Goal: Transaction & Acquisition: Purchase product/service

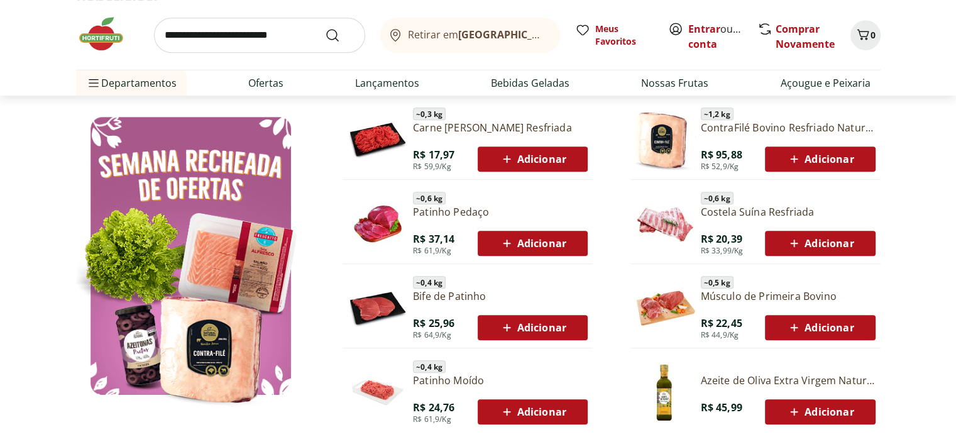
scroll to position [628, 0]
click at [709, 28] on link "Entrar" at bounding box center [704, 29] width 32 height 14
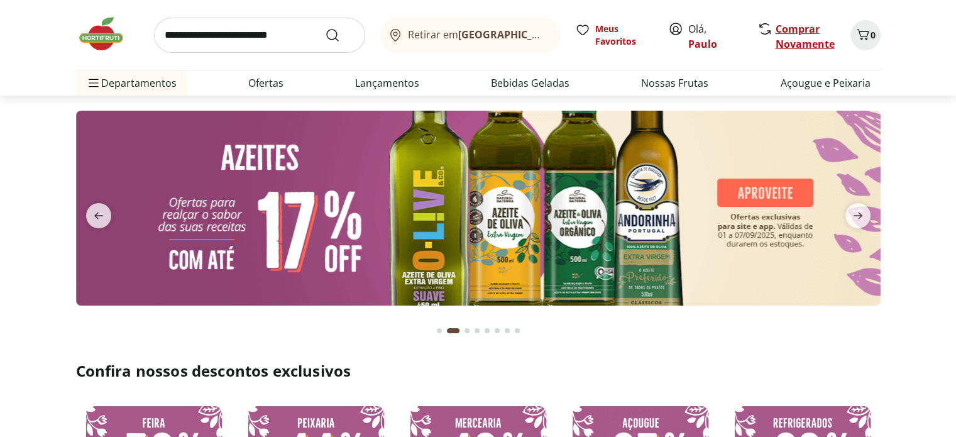
click at [815, 31] on link "Comprar Novamente" at bounding box center [804, 36] width 59 height 29
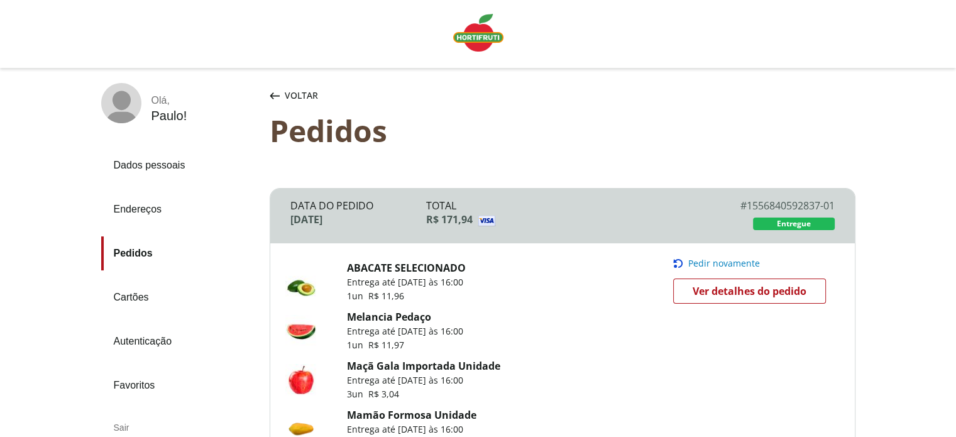
click at [720, 262] on span "Pedir novamente" at bounding box center [724, 263] width 72 height 10
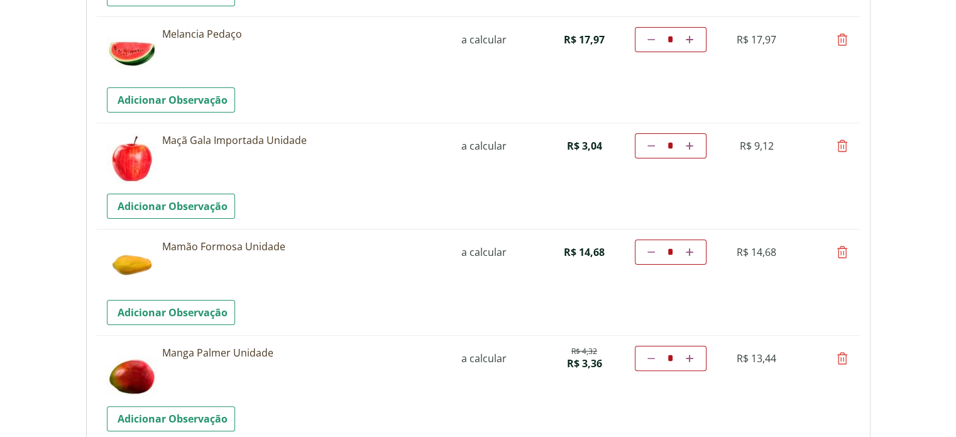
scroll to position [251, 0]
click at [841, 143] on icon at bounding box center [841, 145] width 15 height 15
type input "*"
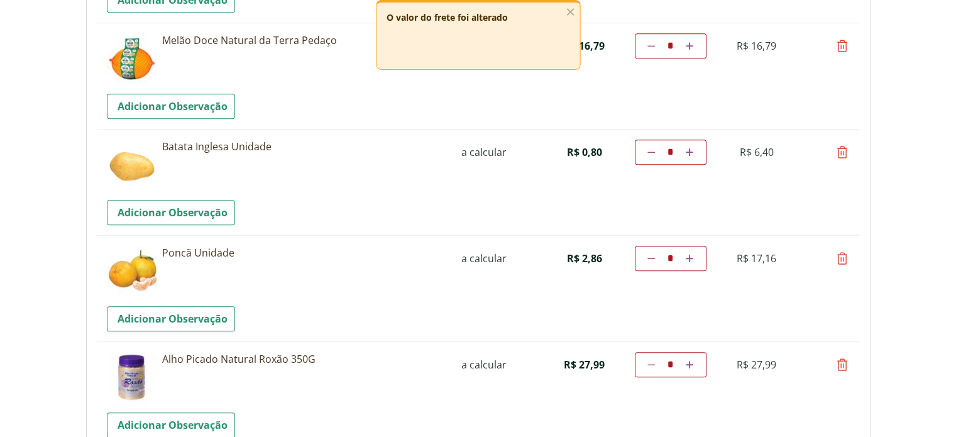
scroll to position [691, 0]
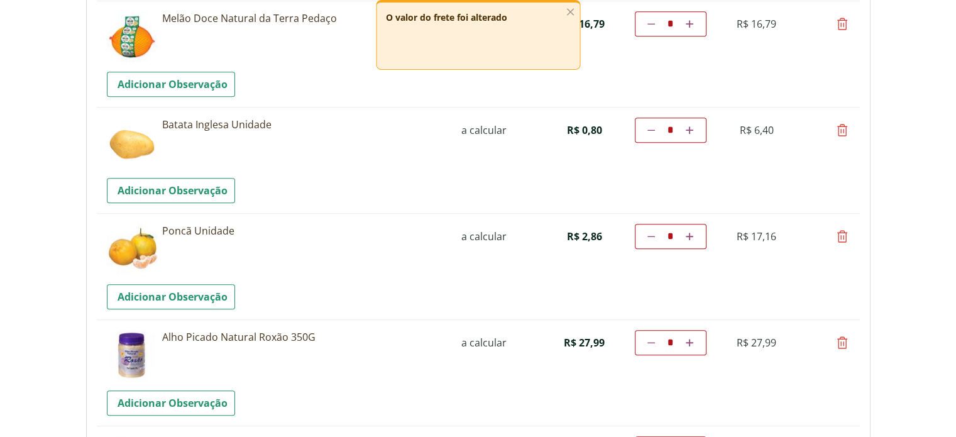
click at [662, 130] on input "*" at bounding box center [670, 130] width 20 height 13
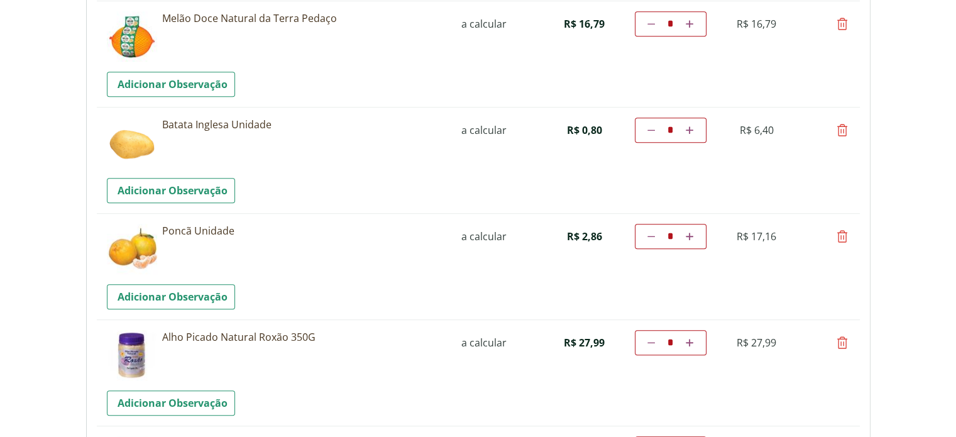
type input "*"
click at [676, 134] on input "*" at bounding box center [670, 130] width 20 height 13
type input "**"
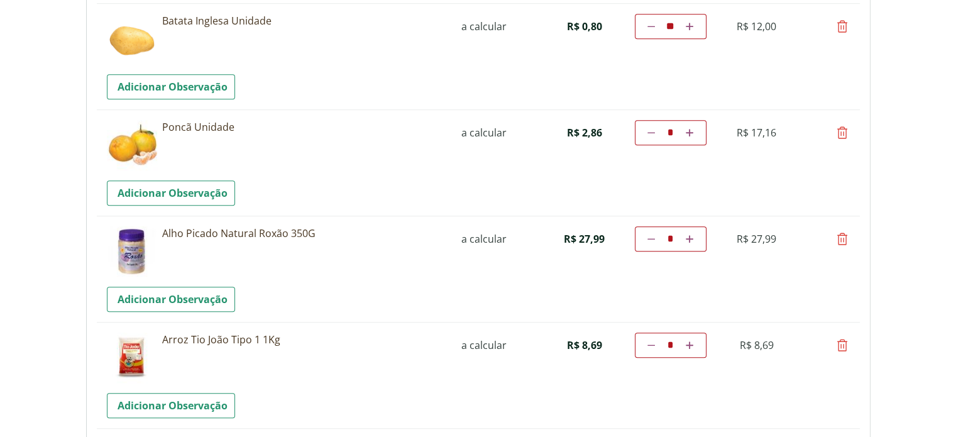
scroll to position [817, 0]
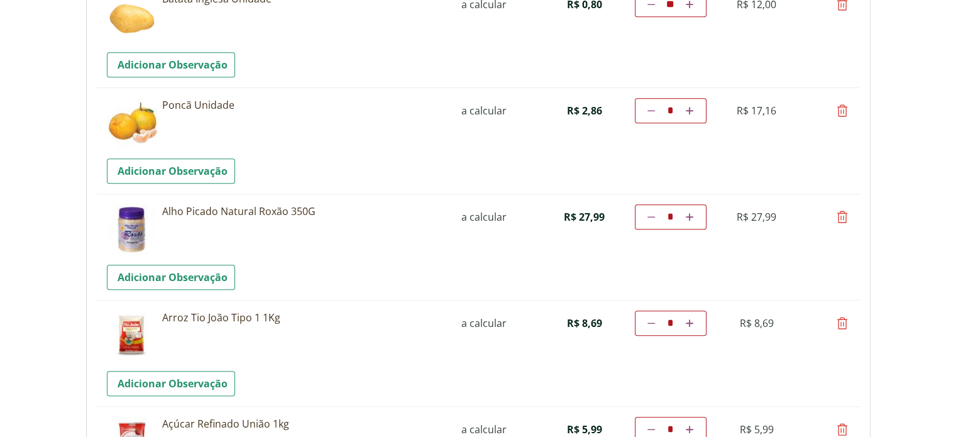
click at [844, 216] on icon at bounding box center [841, 216] width 15 height 15
type input "*"
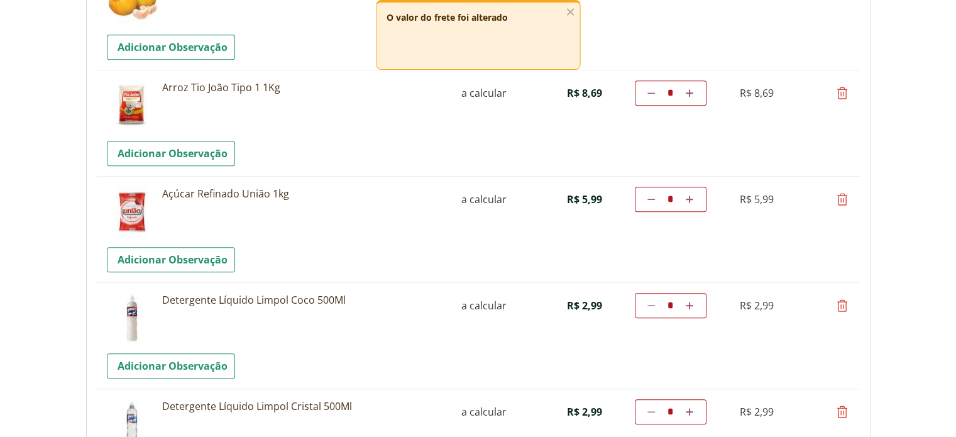
scroll to position [942, 0]
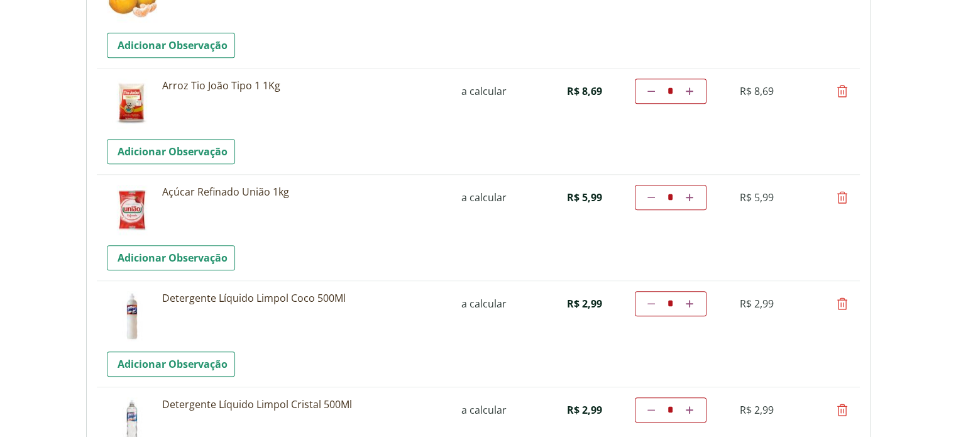
click at [839, 197] on icon at bounding box center [841, 197] width 15 height 15
type input "*"
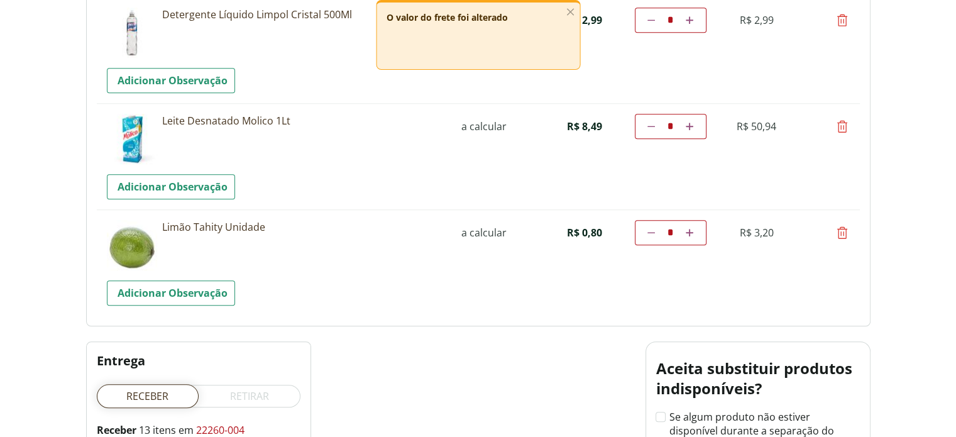
scroll to position [1257, 0]
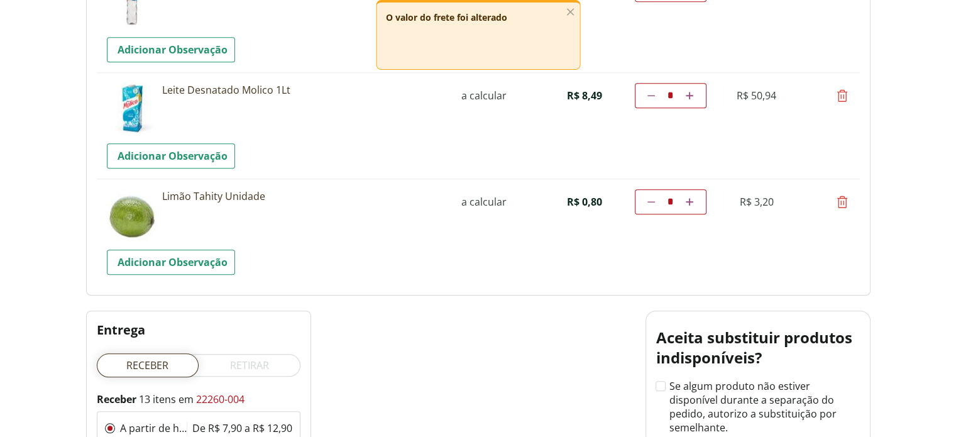
click at [844, 97] on icon at bounding box center [841, 95] width 15 height 15
type input "*"
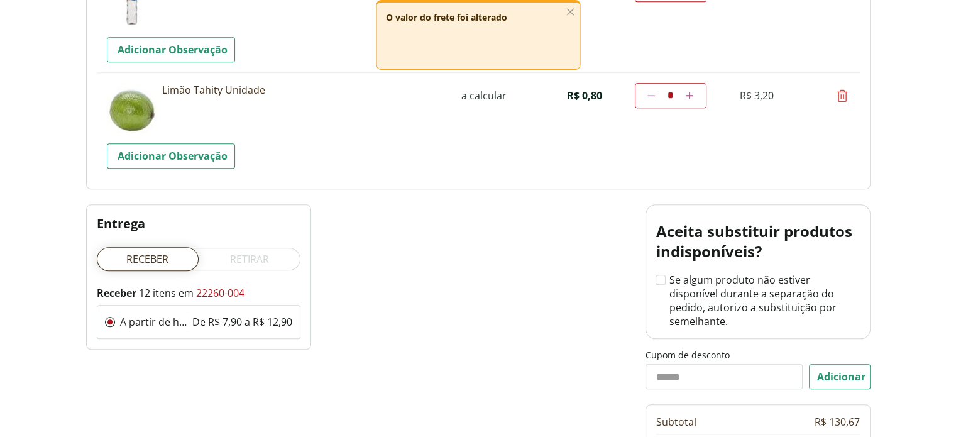
click at [841, 92] on icon at bounding box center [841, 95] width 15 height 15
type input "*"
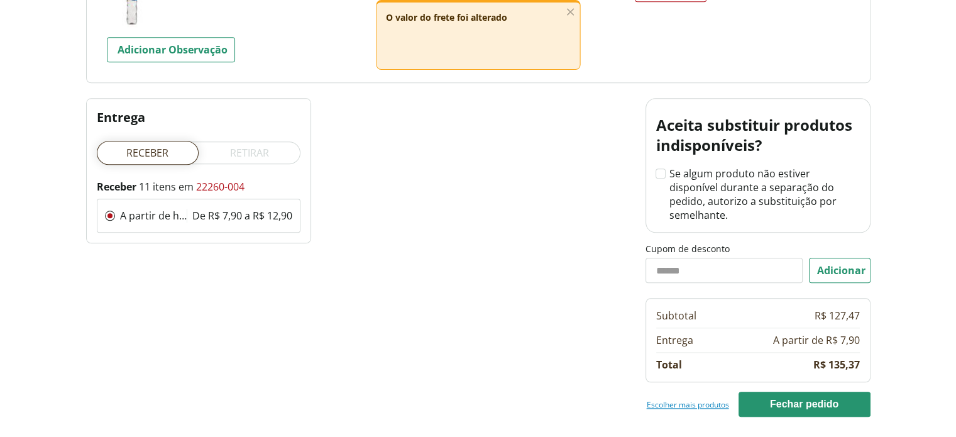
click at [672, 399] on link "Escolher mais produtos" at bounding box center [688, 404] width 82 height 10
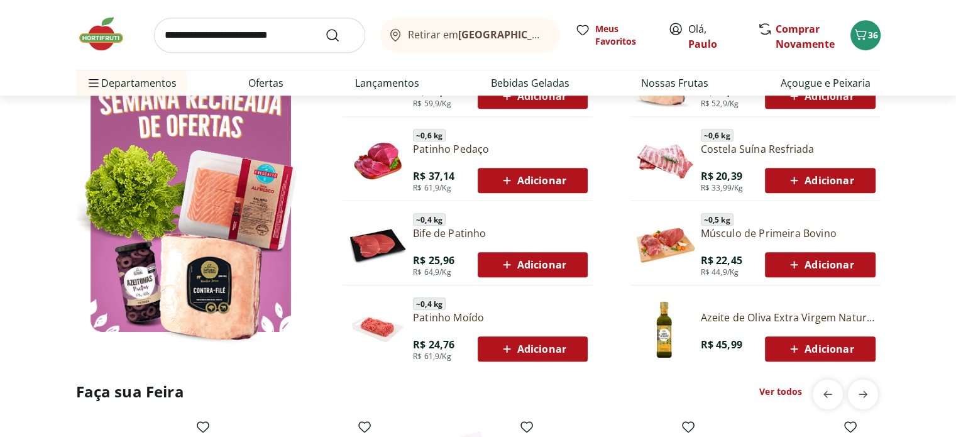
scroll to position [691, 0]
click at [496, 347] on div "Adicionar" at bounding box center [533, 348] width 90 height 23
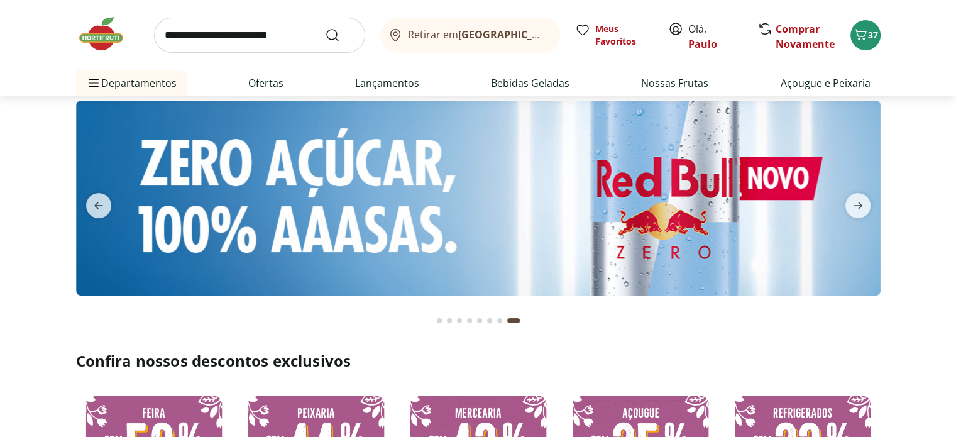
scroll to position [0, 0]
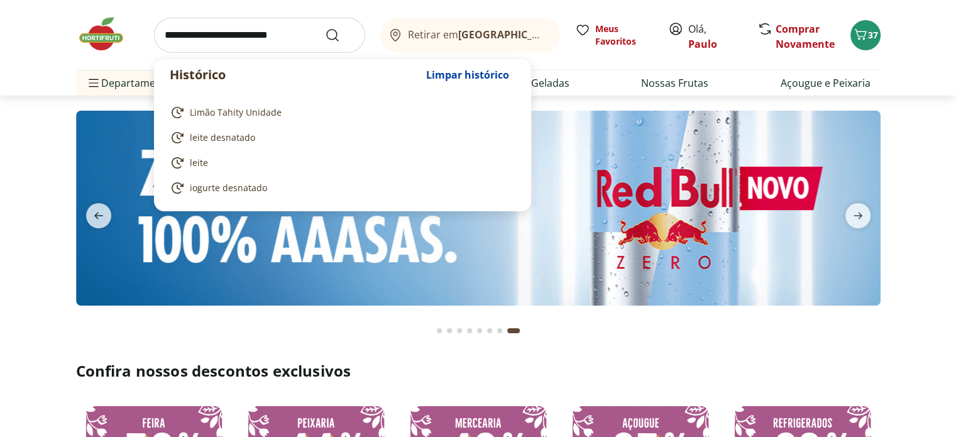
click at [161, 36] on input "search" at bounding box center [259, 35] width 211 height 35
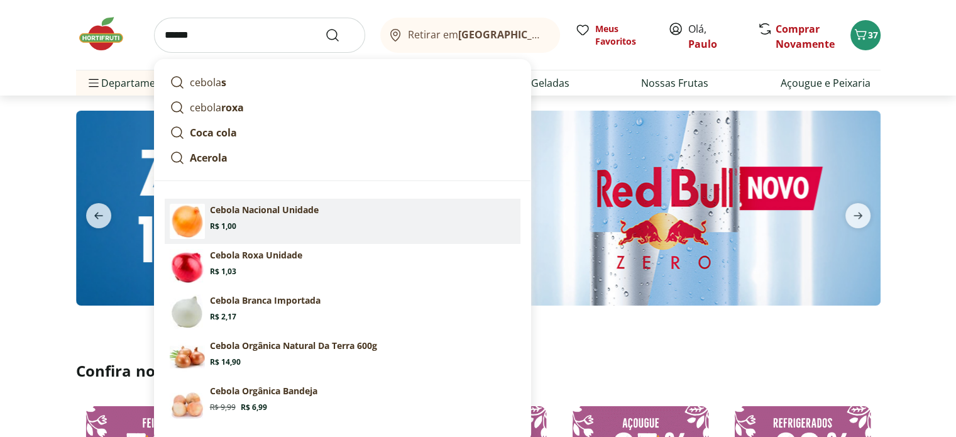
click at [246, 209] on p "Cebola Nacional Unidade" at bounding box center [264, 210] width 109 height 13
type input "**********"
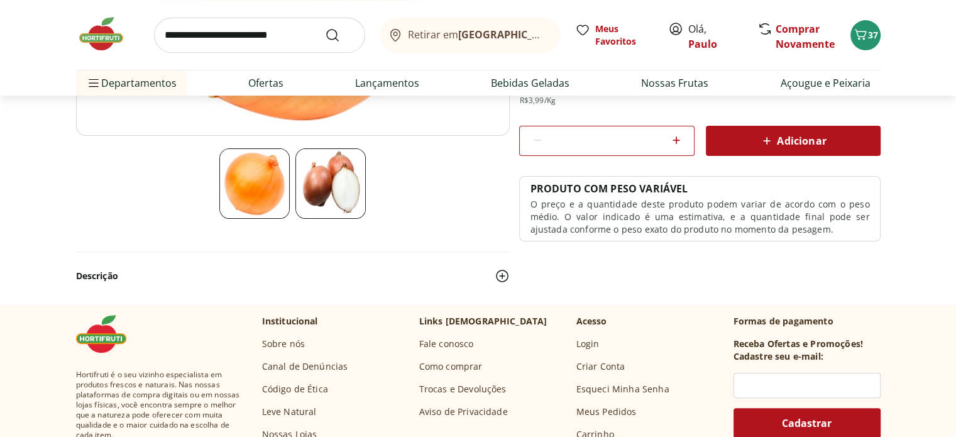
scroll to position [188, 0]
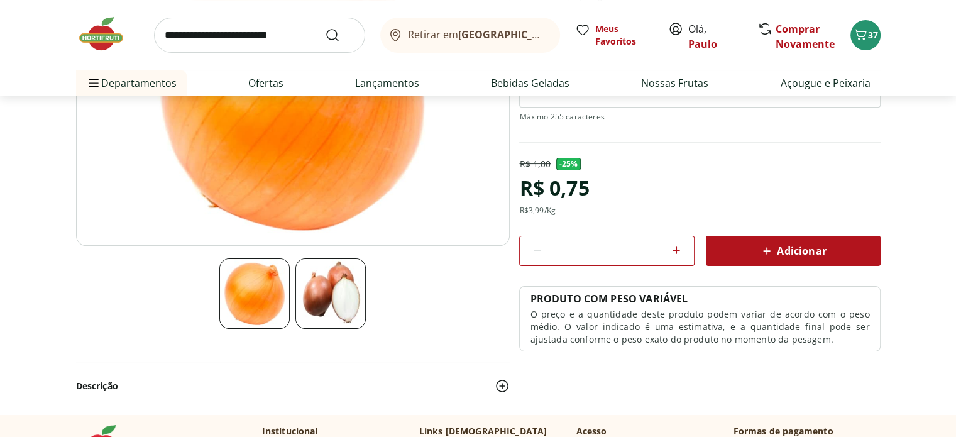
drag, startPoint x: 617, startPoint y: 253, endPoint x: 520, endPoint y: 254, distance: 96.8
click at [522, 254] on div "*" at bounding box center [606, 251] width 175 height 30
type input "*"
click at [838, 251] on div "Adicionar" at bounding box center [793, 250] width 155 height 23
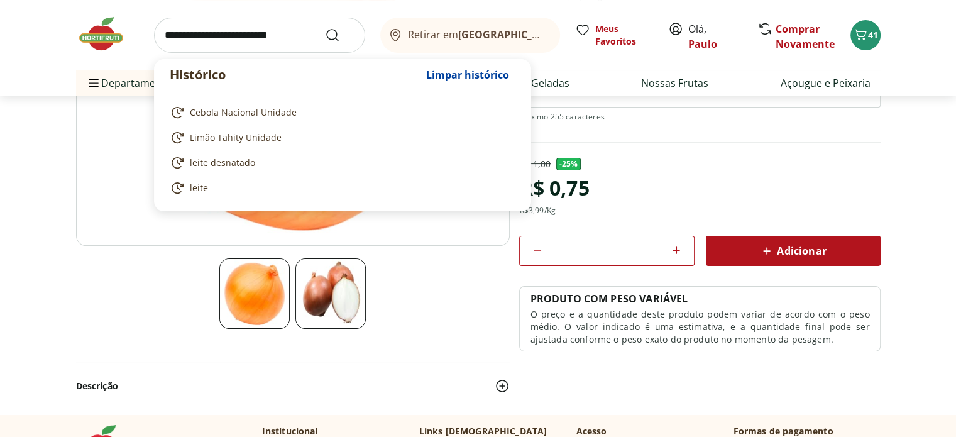
click at [161, 36] on input "search" at bounding box center [259, 35] width 211 height 35
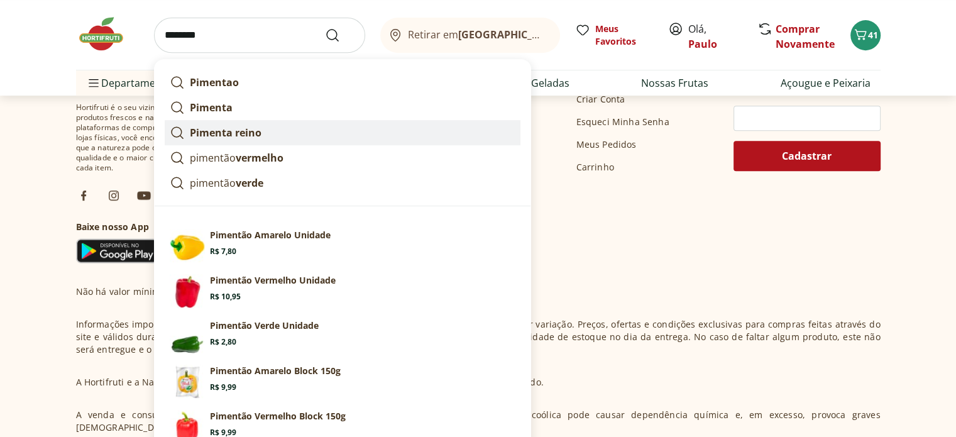
scroll to position [648, 0]
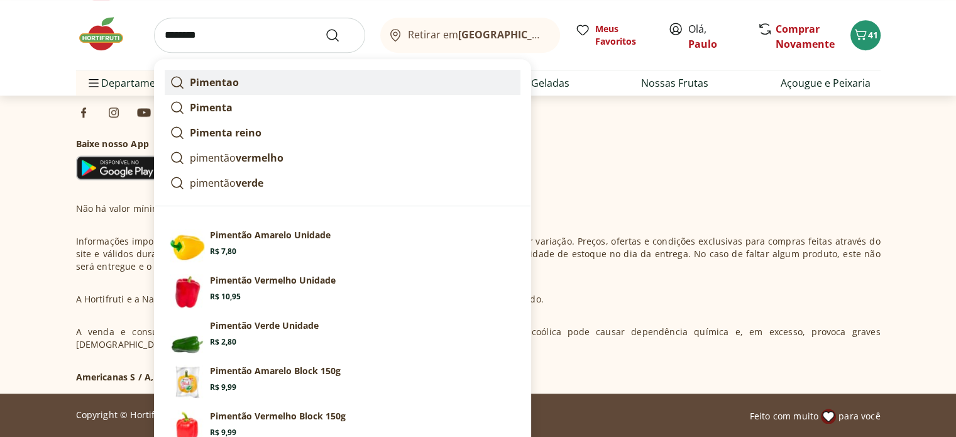
type input "********"
click at [325, 28] on button "Submit Search" at bounding box center [340, 35] width 30 height 15
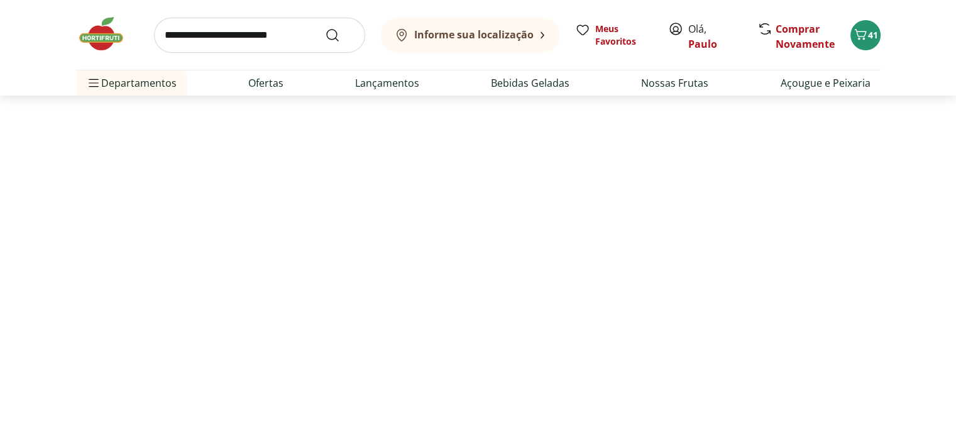
select select "**********"
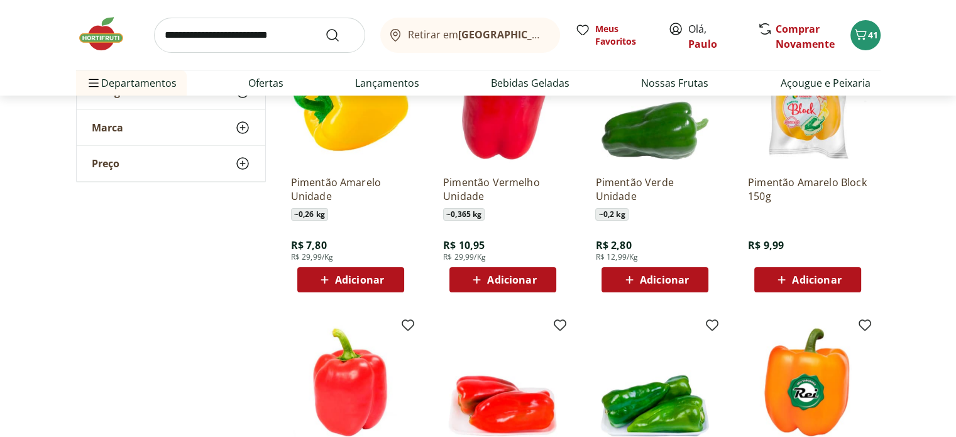
scroll to position [126, 0]
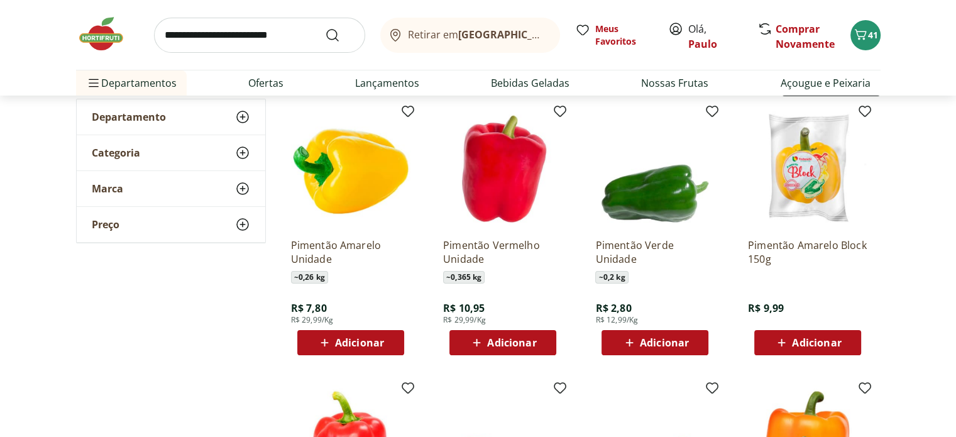
click at [797, 338] on span "Adicionar" at bounding box center [816, 342] width 49 height 10
click at [628, 339] on icon at bounding box center [629, 343] width 8 height 8
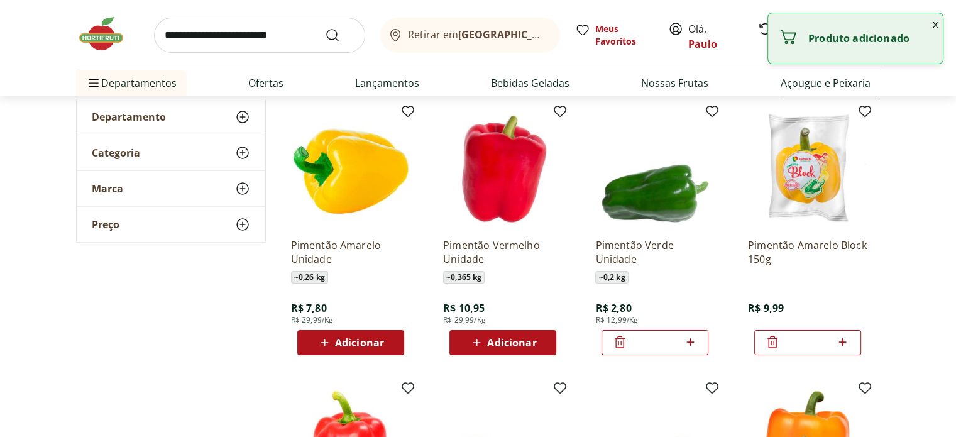
click at [687, 339] on icon at bounding box center [690, 341] width 16 height 15
type input "*"
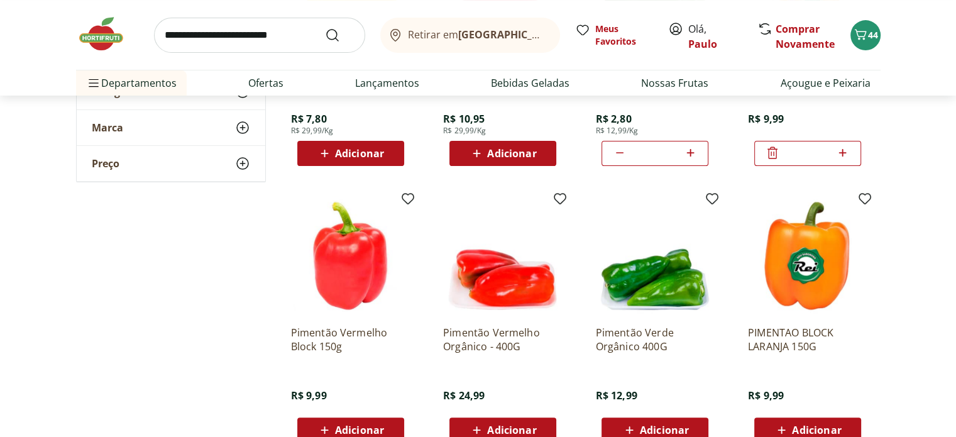
scroll to position [377, 0]
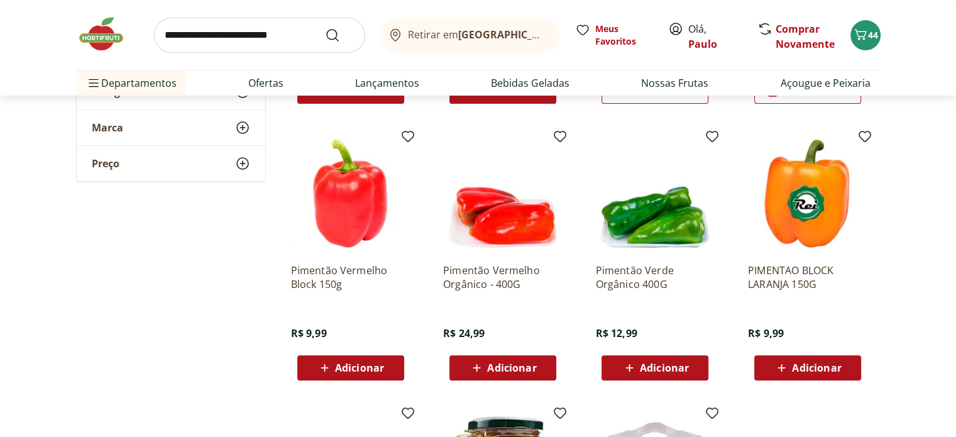
click at [341, 363] on span "Adicionar" at bounding box center [359, 368] width 49 height 10
click at [807, 366] on span "Adicionar" at bounding box center [816, 368] width 49 height 10
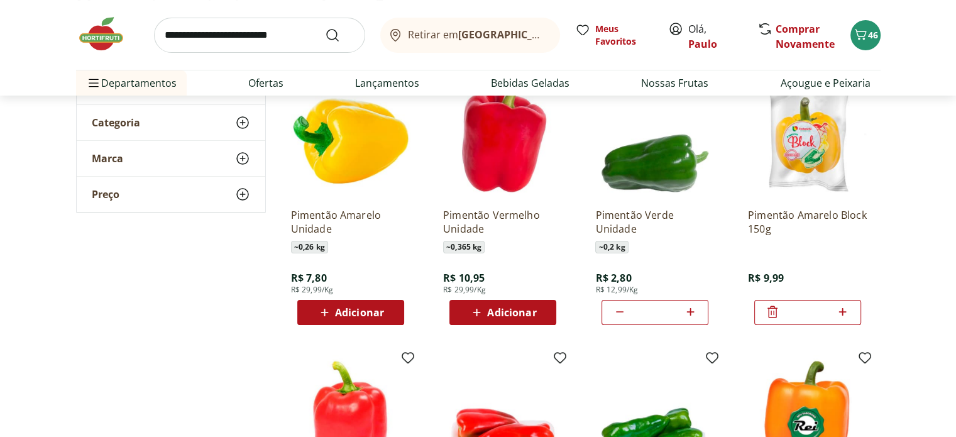
scroll to position [0, 0]
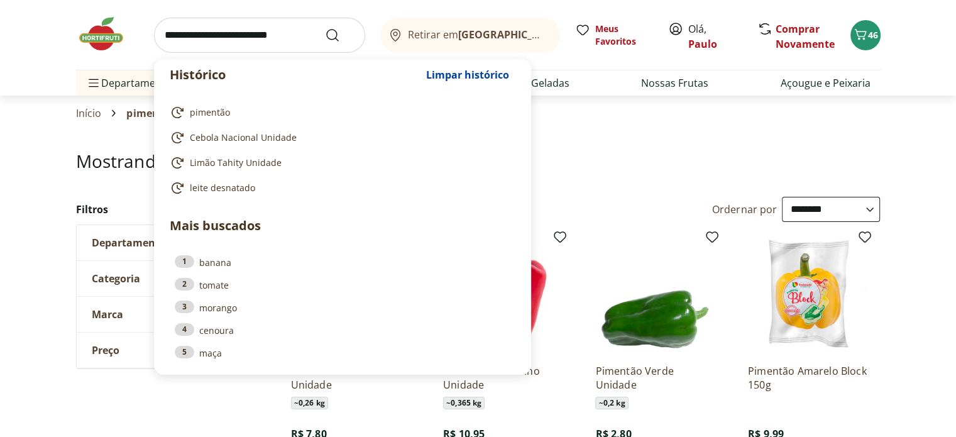
click at [165, 43] on input "search" at bounding box center [259, 35] width 211 height 35
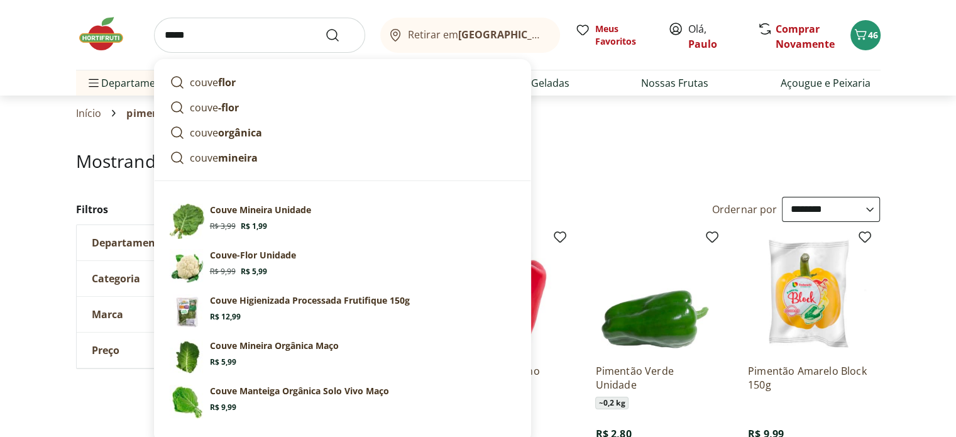
type input "*****"
click at [325, 28] on button "Submit Search" at bounding box center [340, 35] width 30 height 15
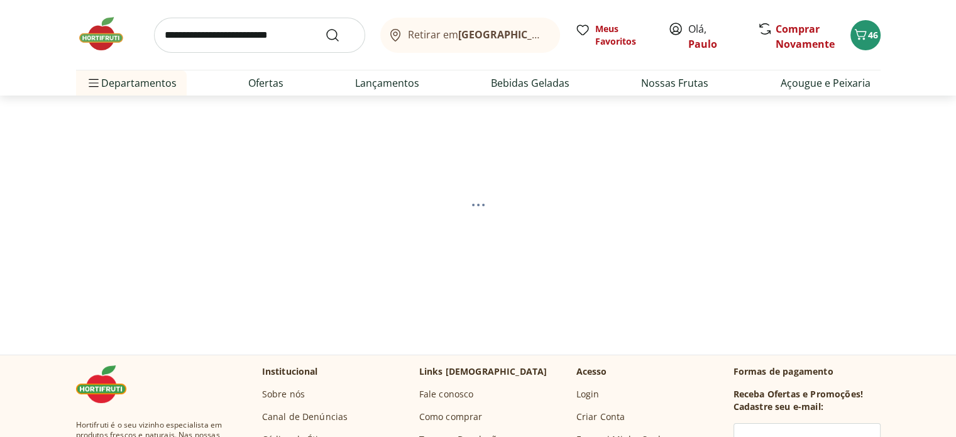
select select "**********"
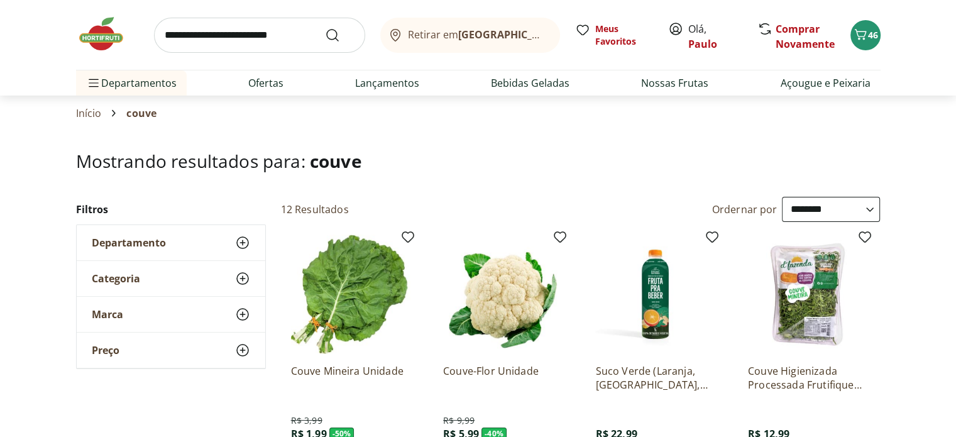
scroll to position [63, 0]
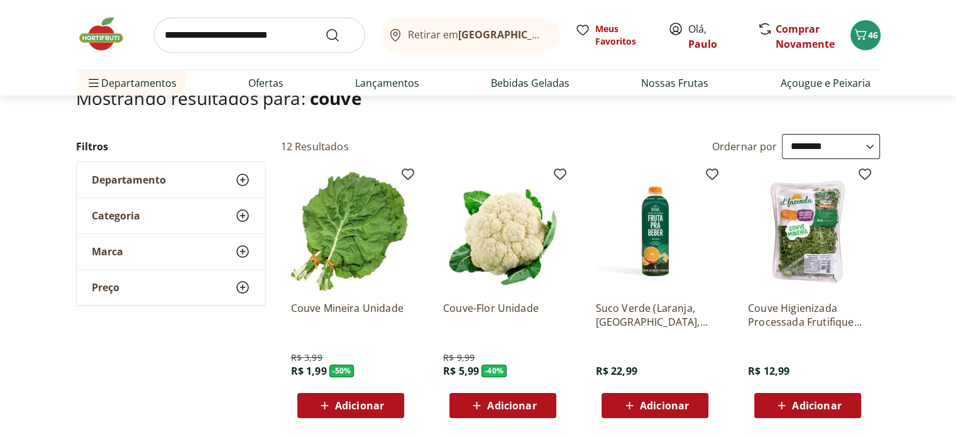
click at [808, 240] on img at bounding box center [807, 231] width 119 height 119
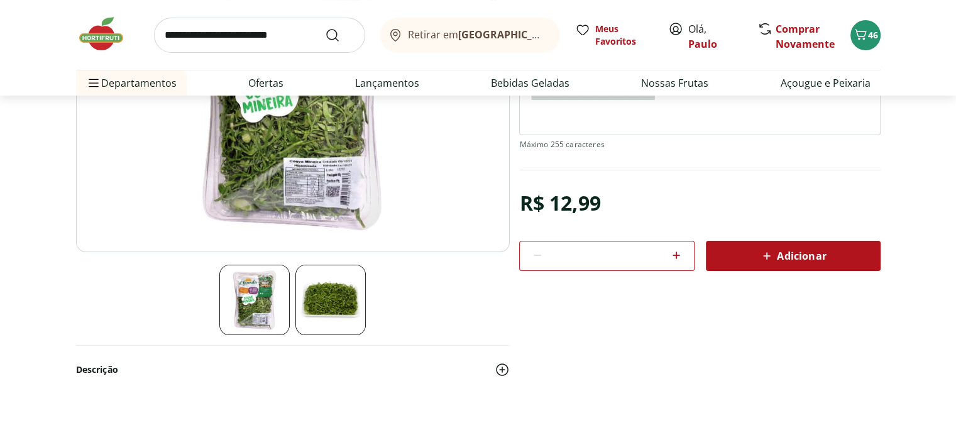
scroll to position [188, 0]
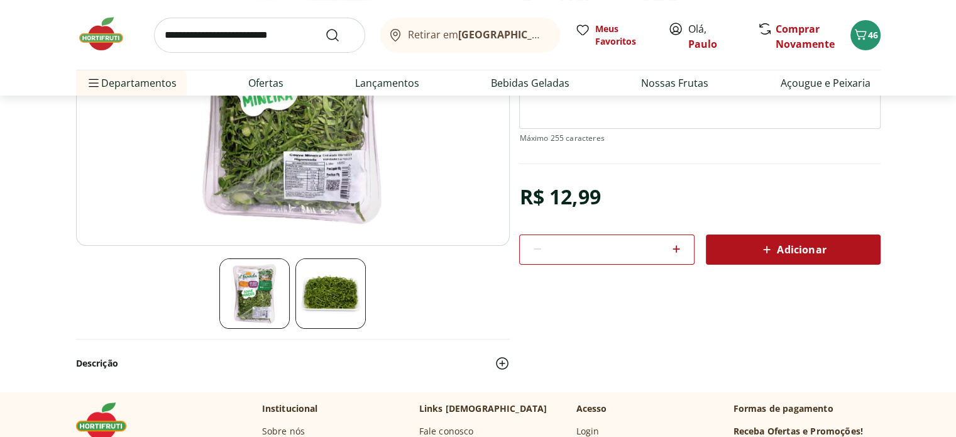
click at [792, 239] on div "Adicionar" at bounding box center [793, 249] width 155 height 23
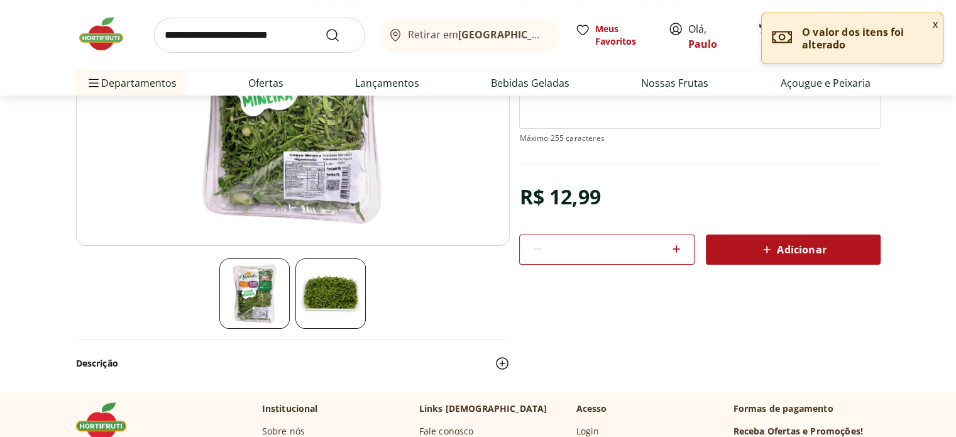
scroll to position [63, 0]
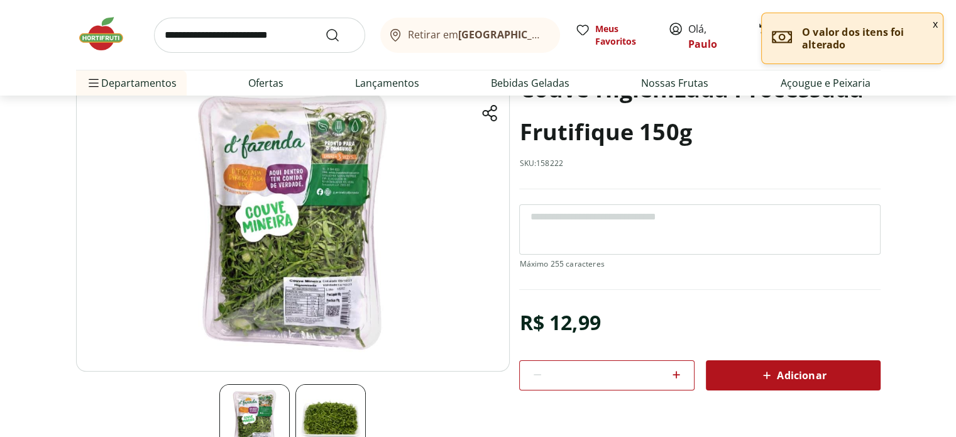
select select "**********"
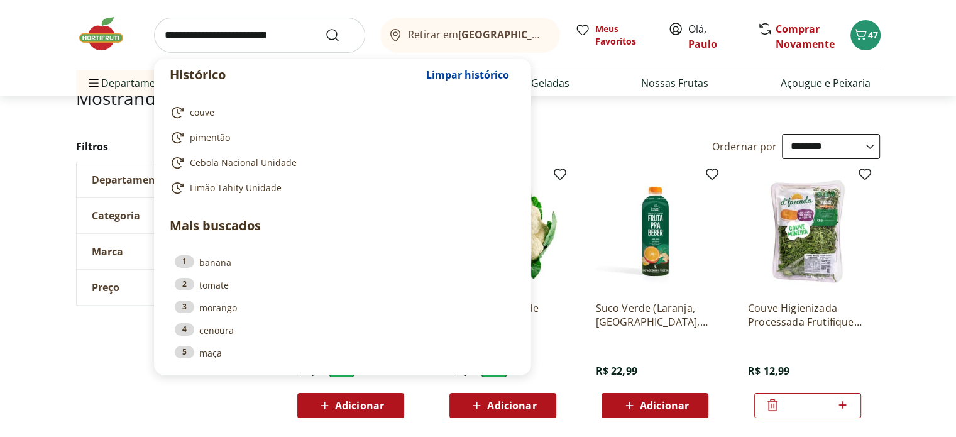
click at [161, 37] on input "search" at bounding box center [259, 35] width 211 height 35
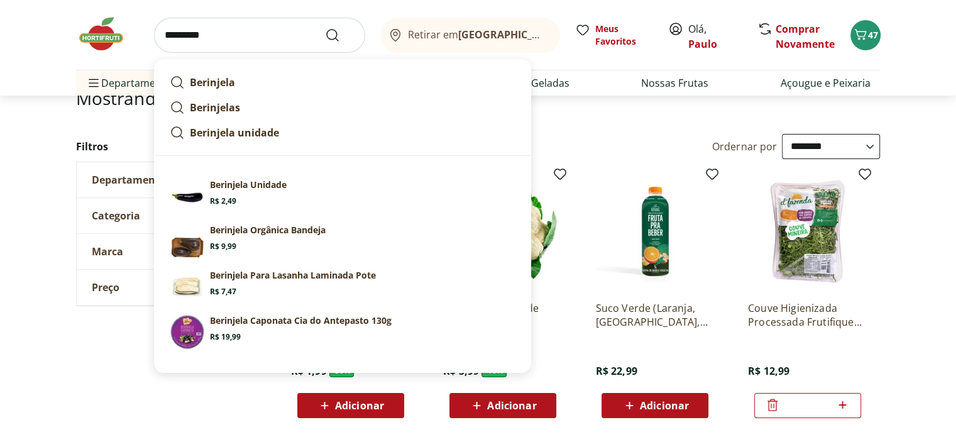
type input "*********"
click at [325, 28] on button "Submit Search" at bounding box center [340, 35] width 30 height 15
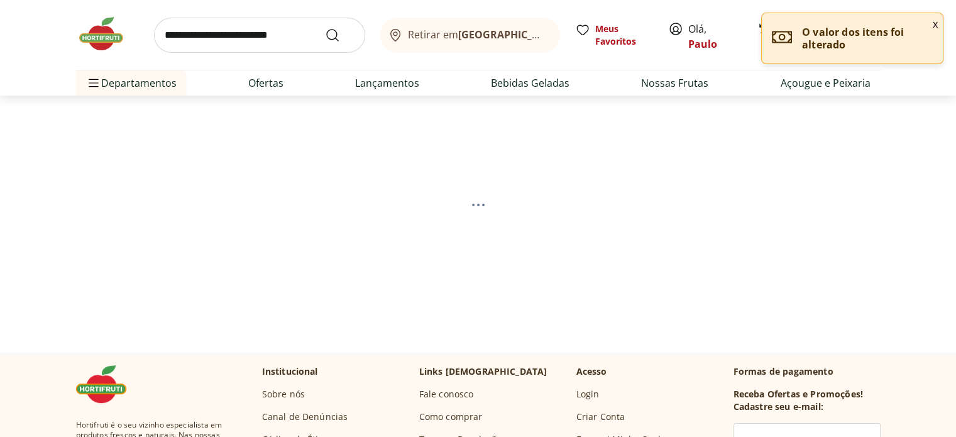
select select "**********"
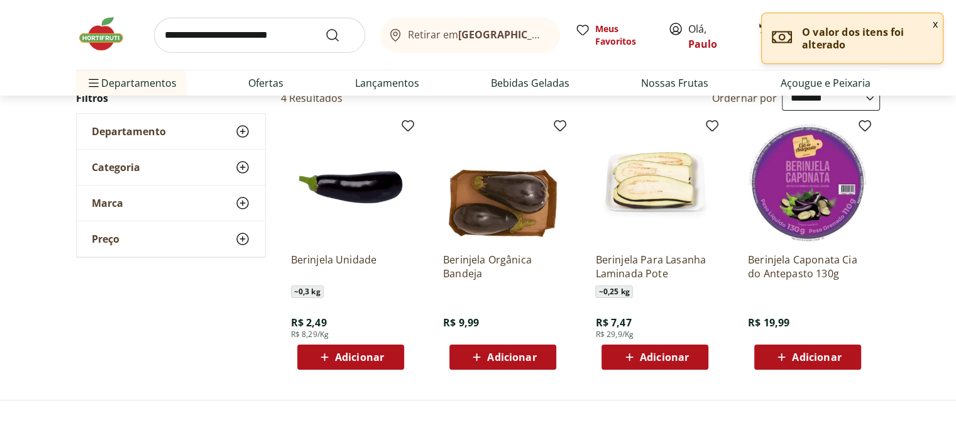
scroll to position [126, 0]
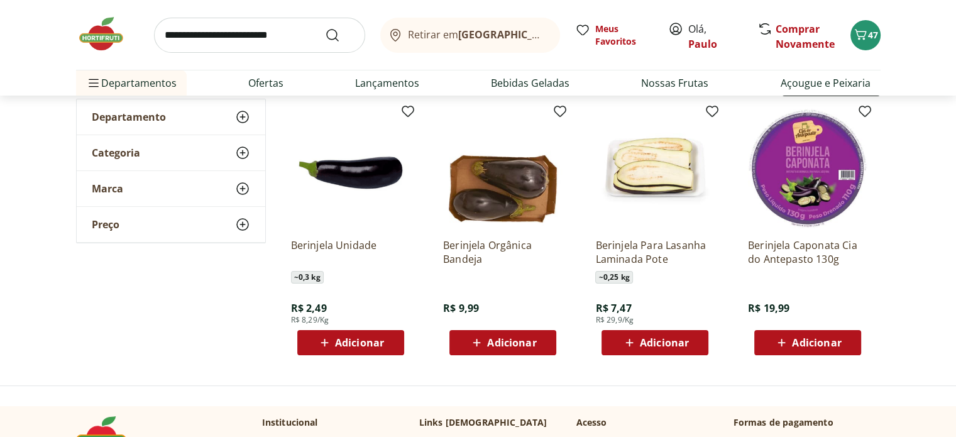
click at [341, 344] on span "Adicionar" at bounding box center [359, 342] width 49 height 10
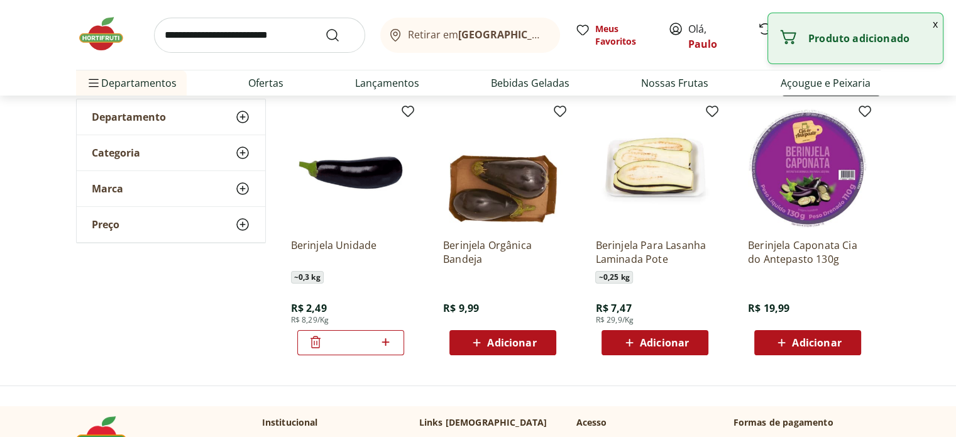
click at [393, 342] on icon at bounding box center [386, 341] width 16 height 15
type input "*"
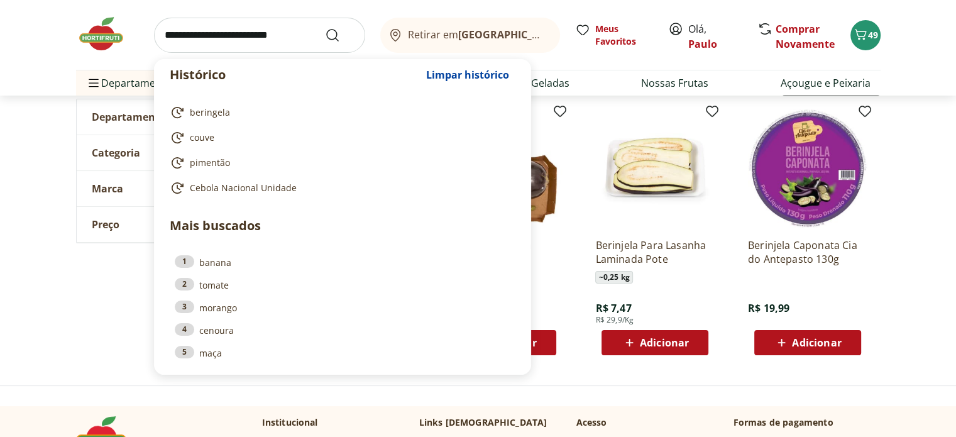
click at [163, 36] on input "search" at bounding box center [259, 35] width 211 height 35
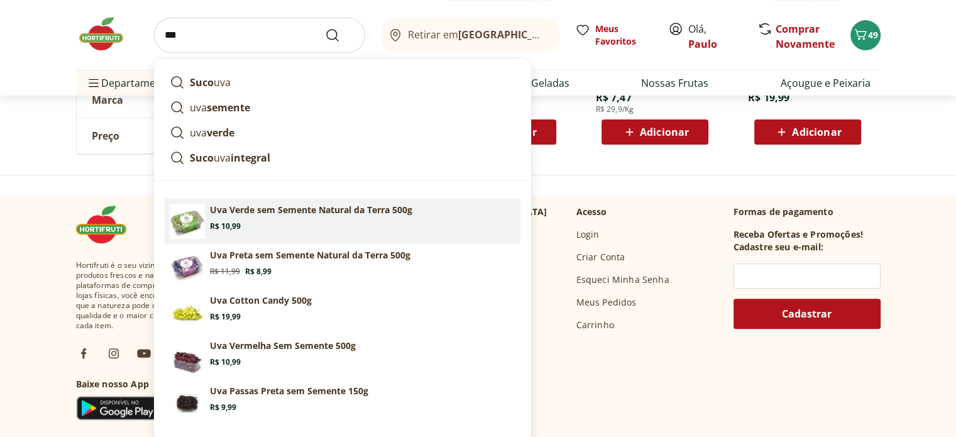
scroll to position [377, 0]
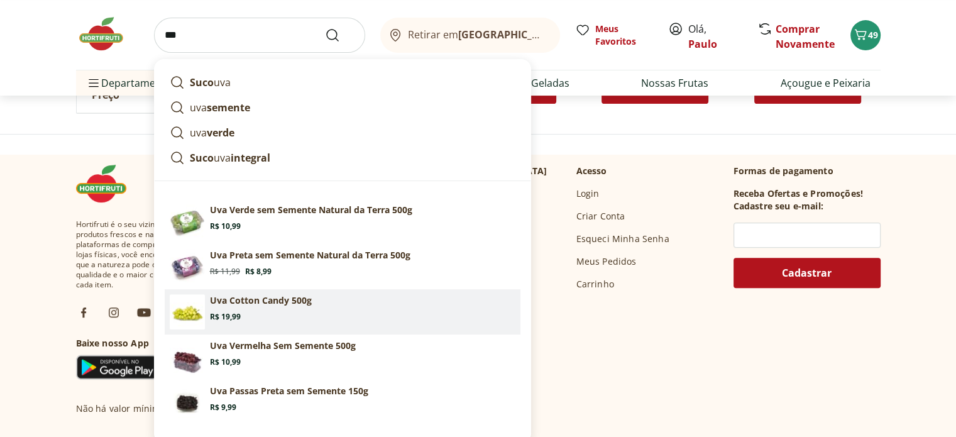
type input "***"
click at [325, 28] on button "Submit Search" at bounding box center [340, 35] width 30 height 15
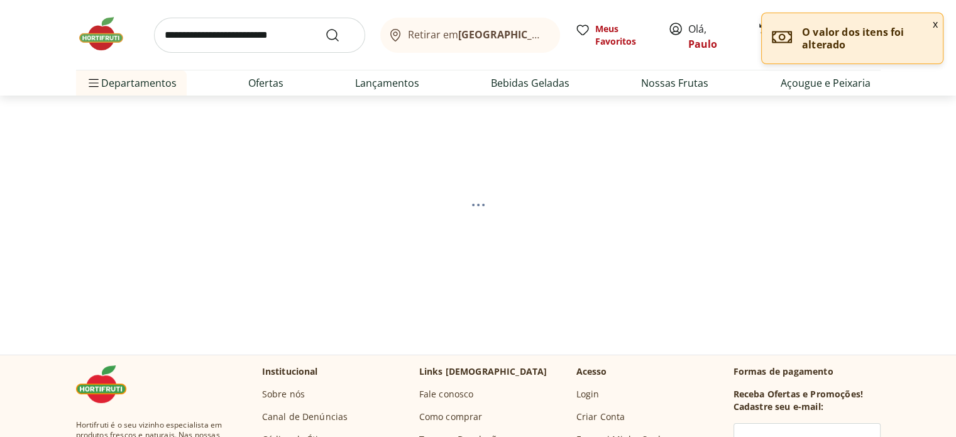
select select "**********"
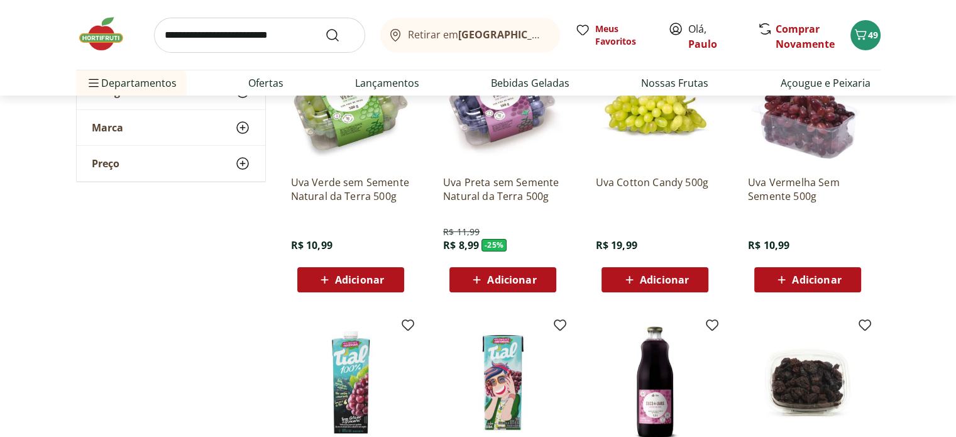
scroll to position [126, 0]
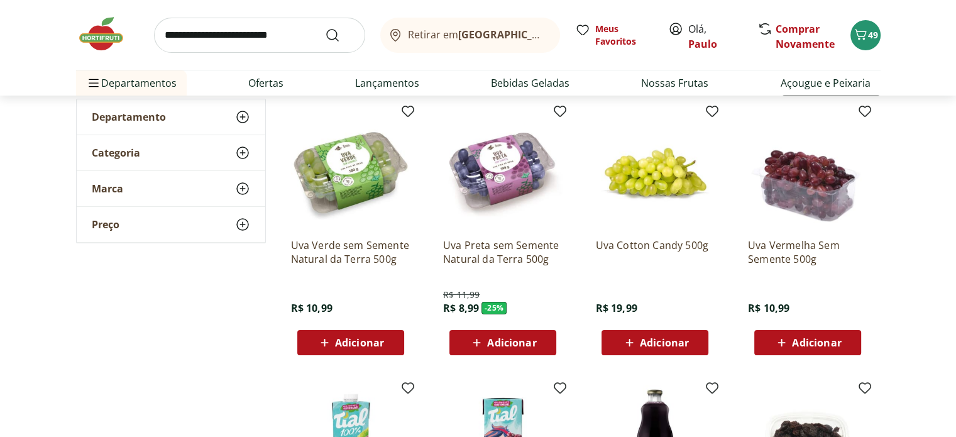
click at [337, 342] on span "Adicionar" at bounding box center [359, 342] width 49 height 10
click at [814, 339] on span "Adicionar" at bounding box center [816, 342] width 49 height 10
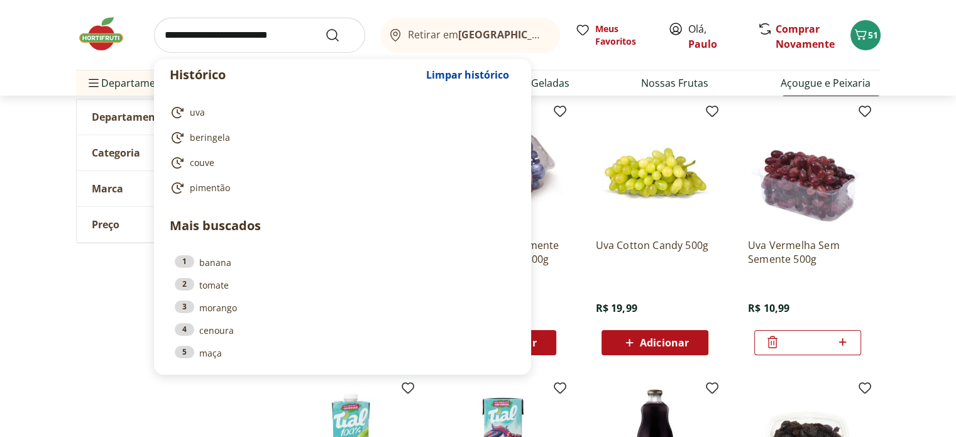
click at [164, 38] on input "search" at bounding box center [259, 35] width 211 height 35
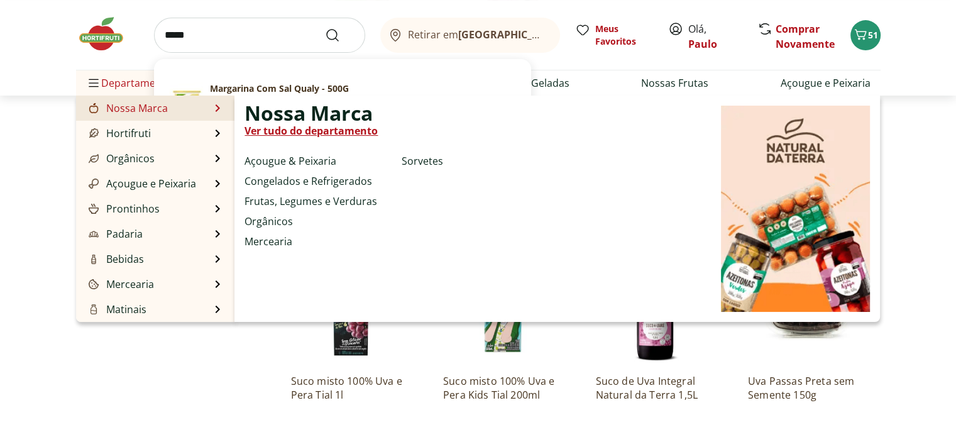
scroll to position [251, 0]
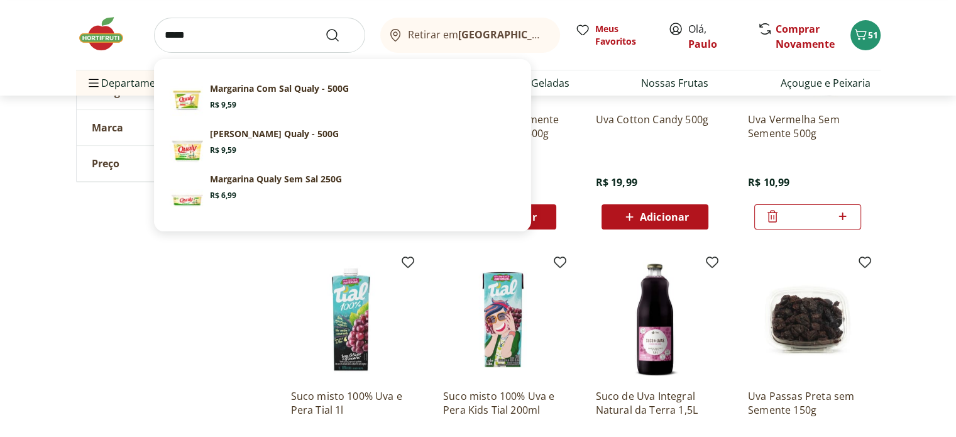
type input "*****"
click at [325, 28] on button "Submit Search" at bounding box center [340, 35] width 30 height 15
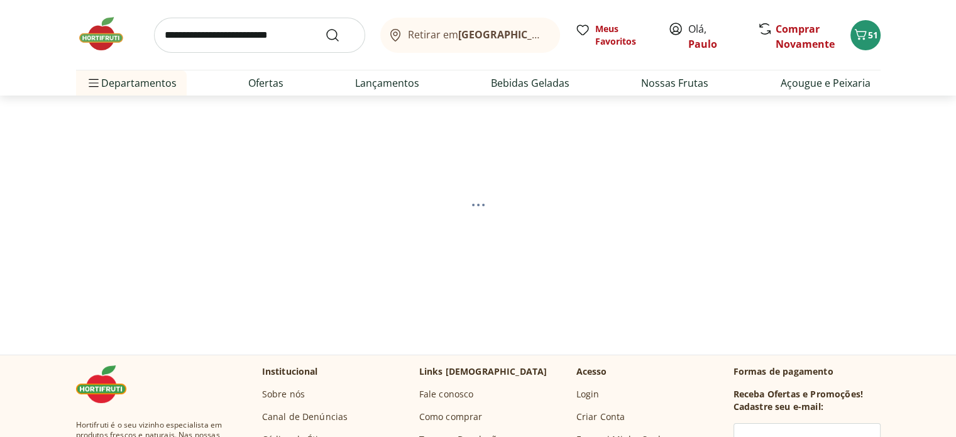
select select "**********"
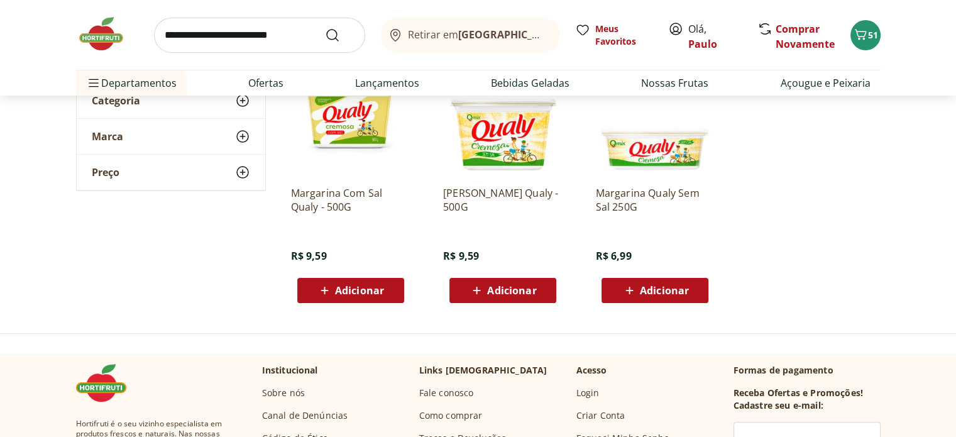
scroll to position [126, 0]
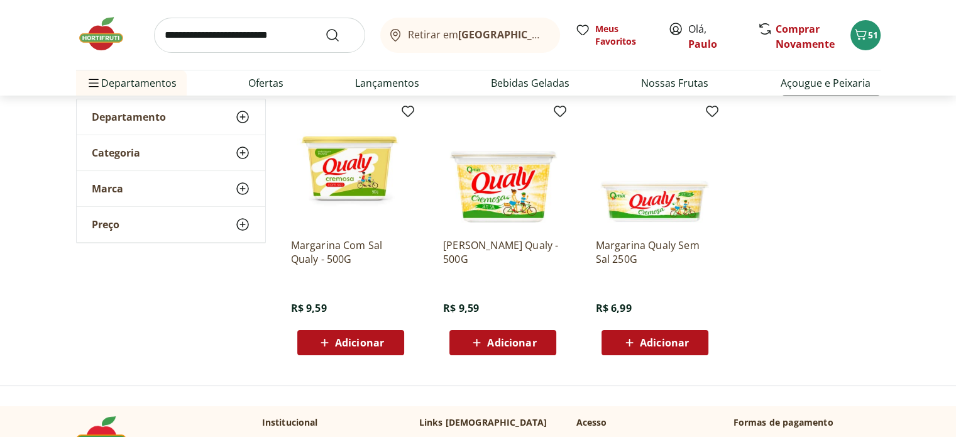
click at [392, 334] on div "Adicionar" at bounding box center [350, 342] width 87 height 23
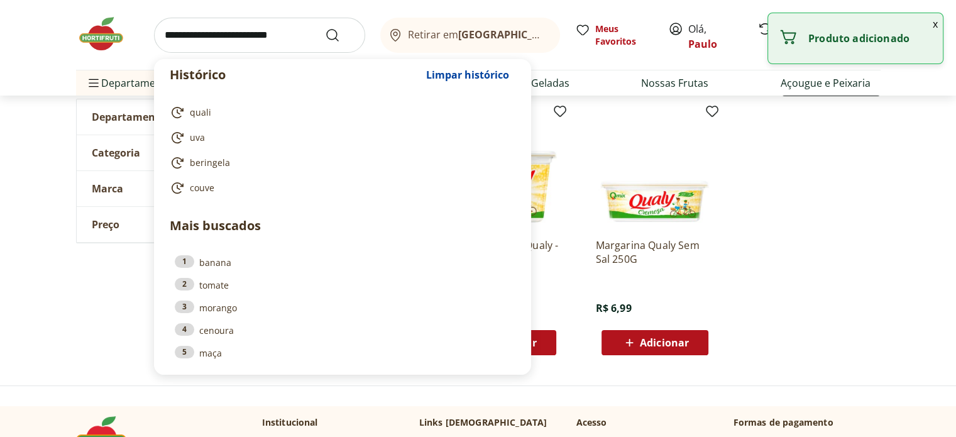
click at [163, 25] on input "search" at bounding box center [259, 35] width 211 height 35
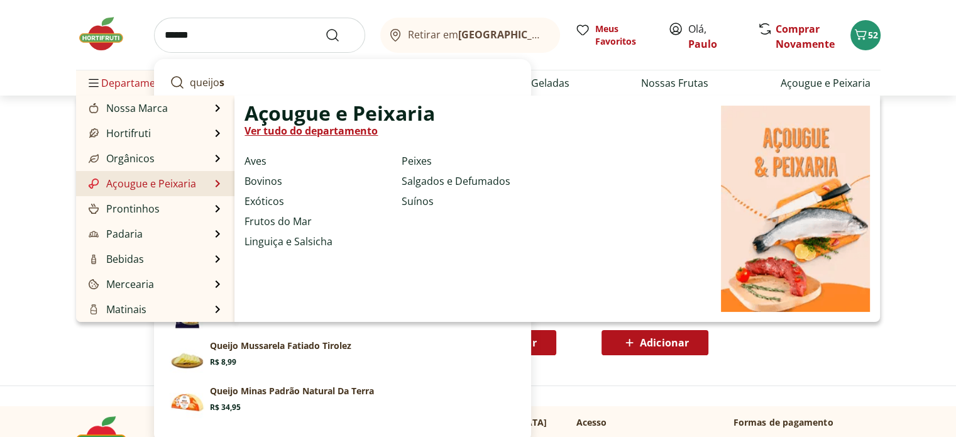
type input "******"
click at [325, 28] on button "Submit Search" at bounding box center [340, 35] width 30 height 15
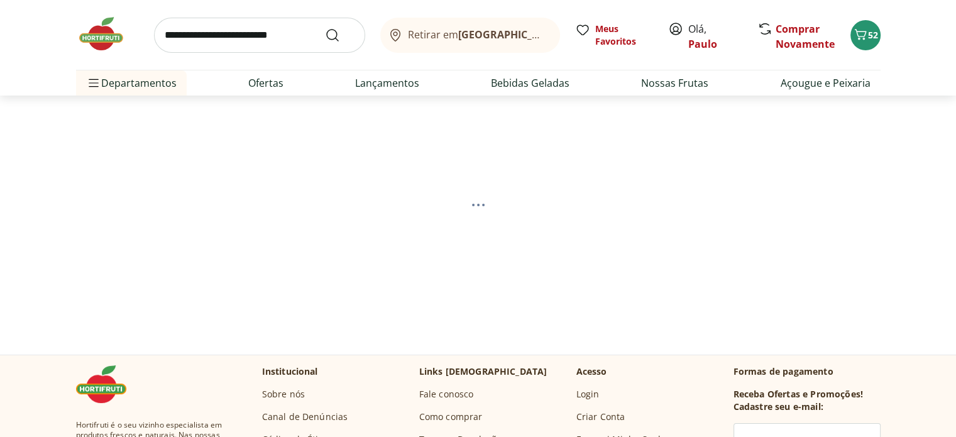
select select "**********"
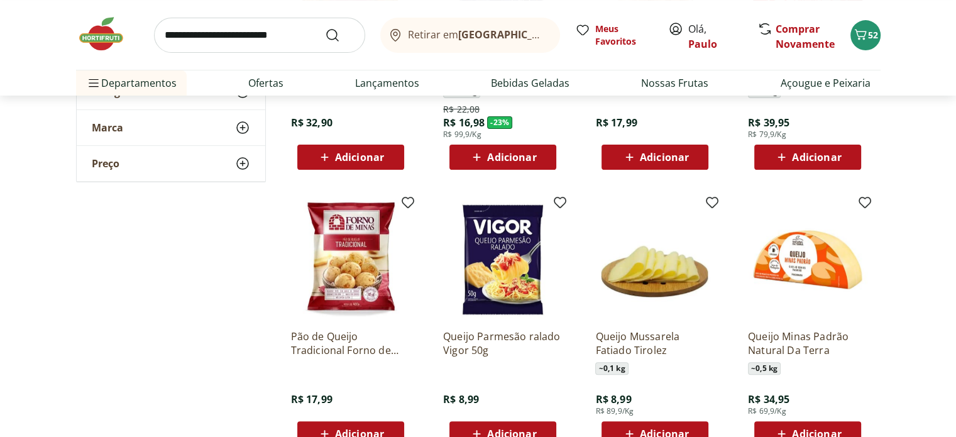
scroll to position [314, 0]
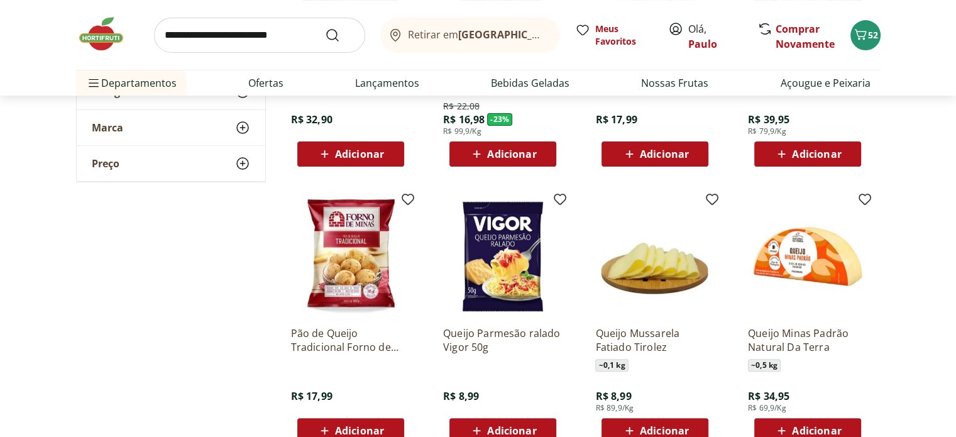
click at [797, 425] on span "Adicionar" at bounding box center [816, 430] width 49 height 10
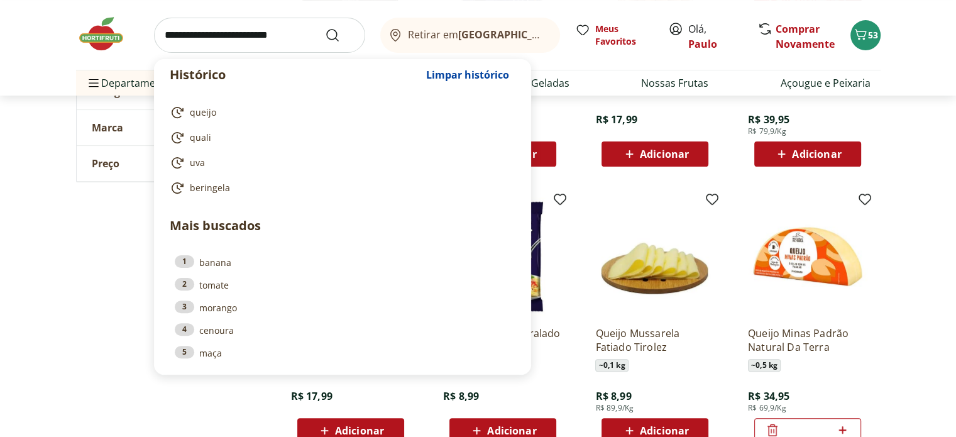
click at [161, 36] on input "search" at bounding box center [259, 35] width 211 height 35
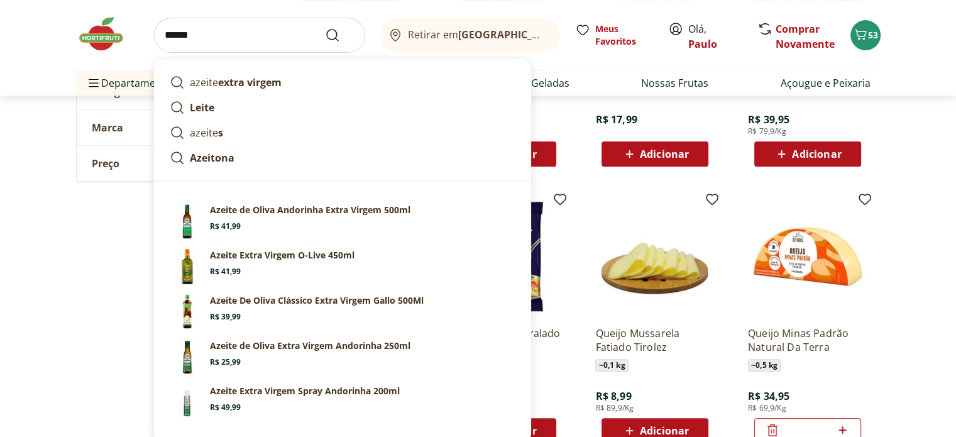
type input "******"
click at [325, 28] on button "Submit Search" at bounding box center [340, 35] width 30 height 15
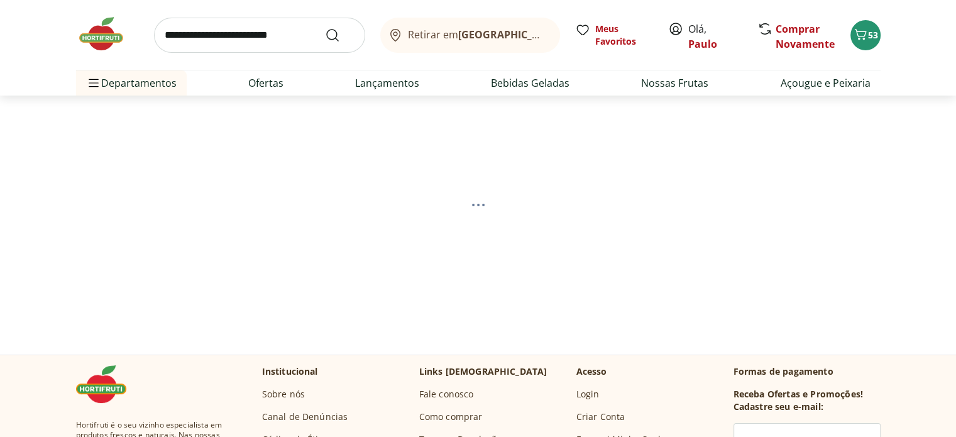
select select "**********"
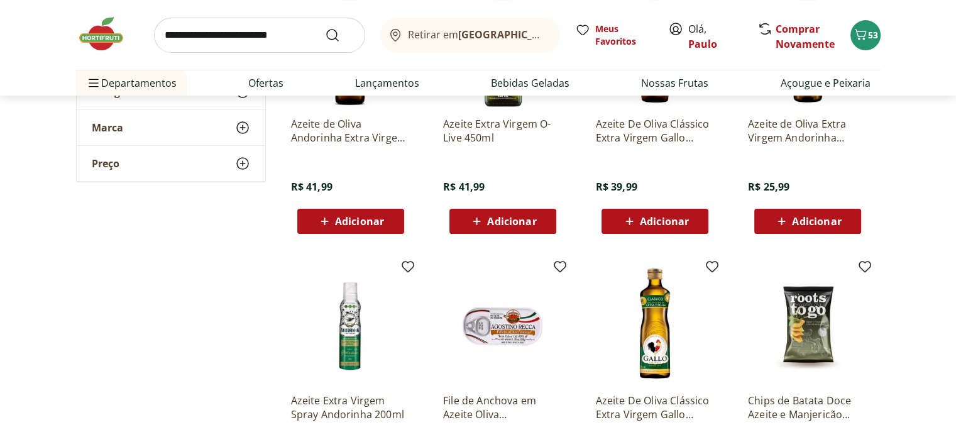
scroll to position [251, 0]
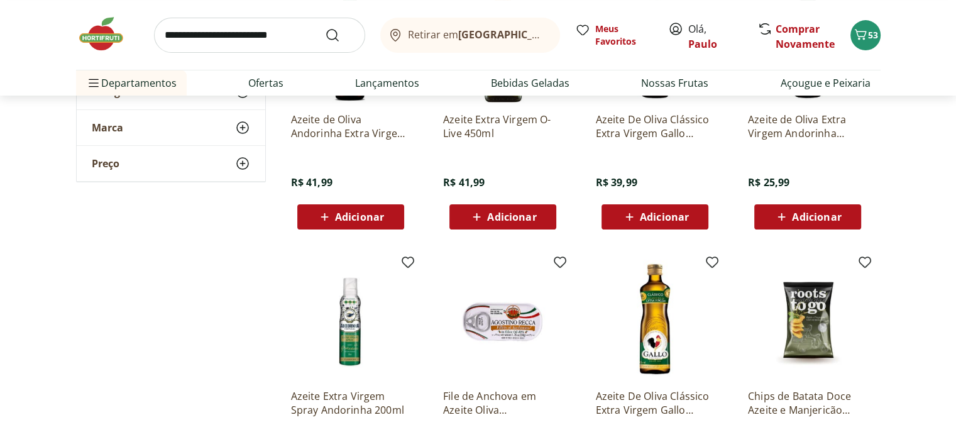
click at [650, 216] on span "Adicionar" at bounding box center [664, 217] width 49 height 10
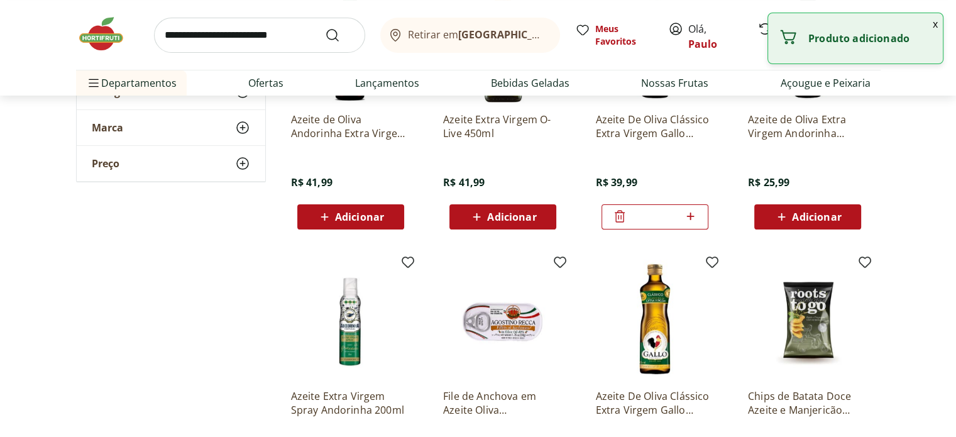
scroll to position [0, 0]
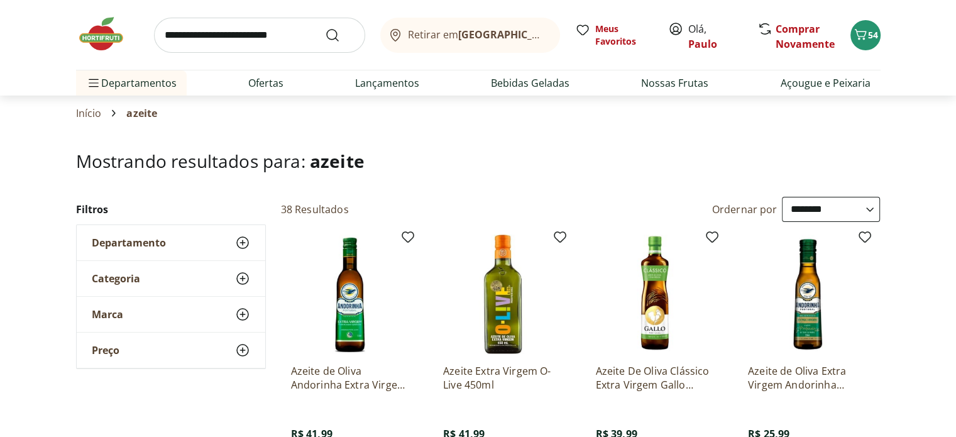
click at [669, 320] on img at bounding box center [654, 293] width 119 height 119
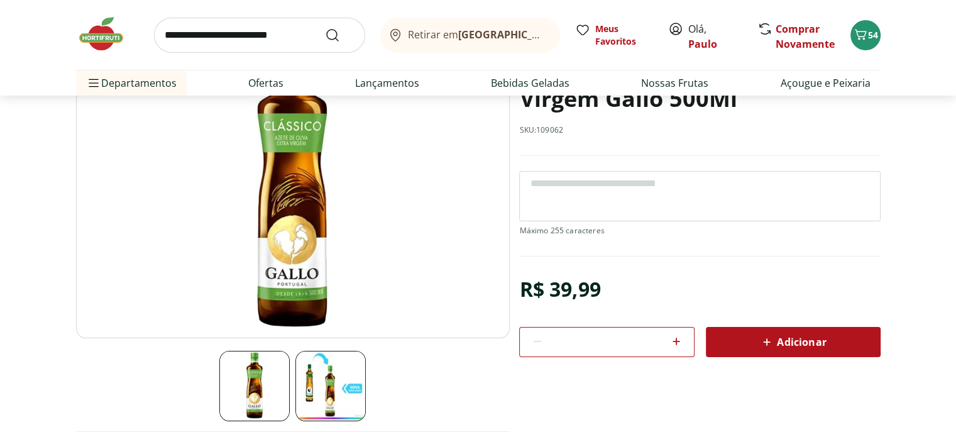
scroll to position [126, 0]
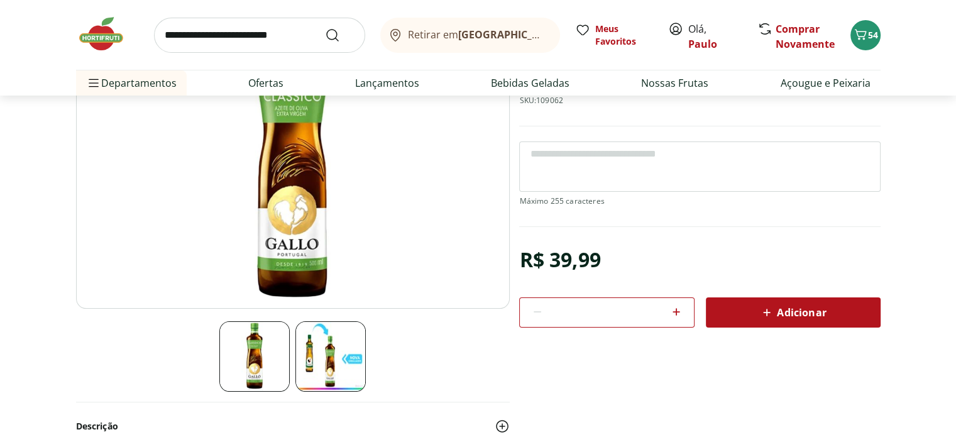
click at [767, 317] on icon at bounding box center [766, 312] width 15 height 15
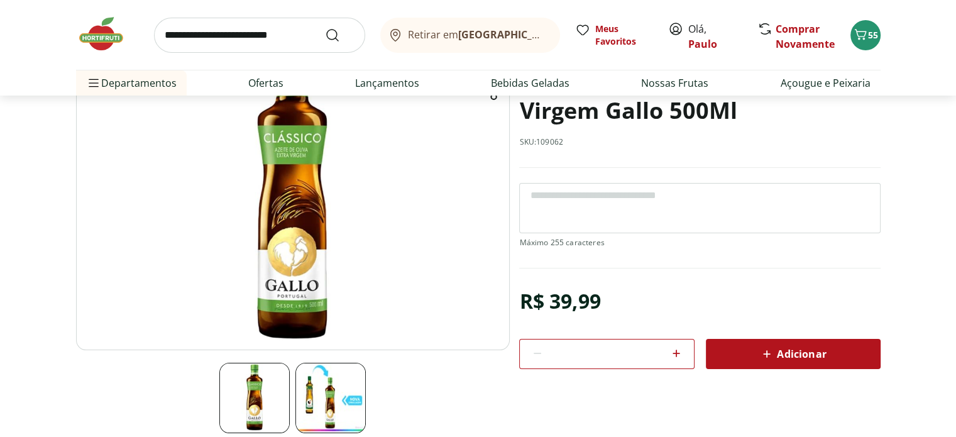
scroll to position [63, 0]
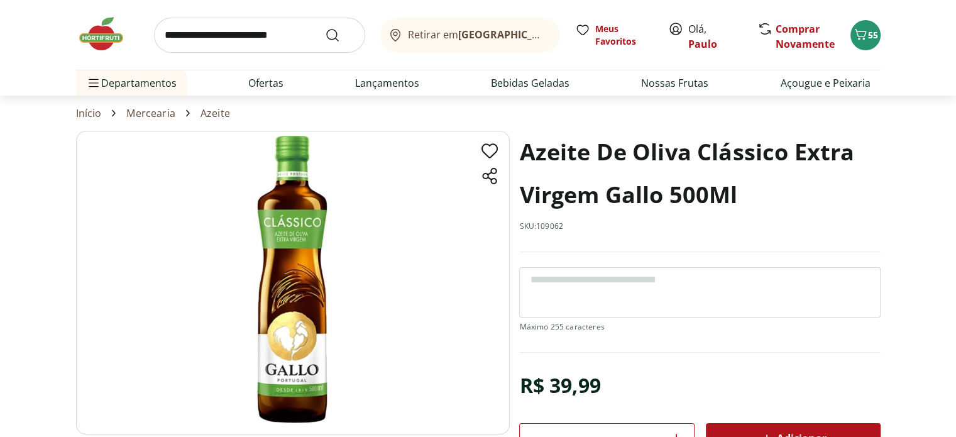
select select "**********"
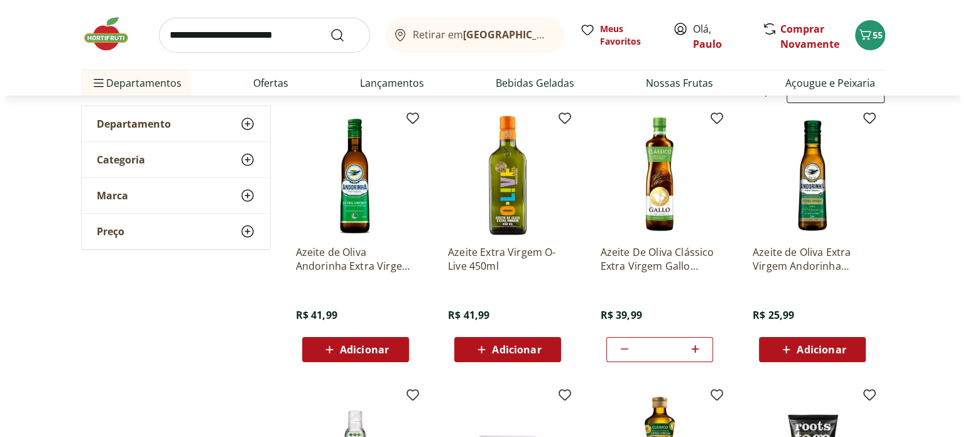
scroll to position [126, 0]
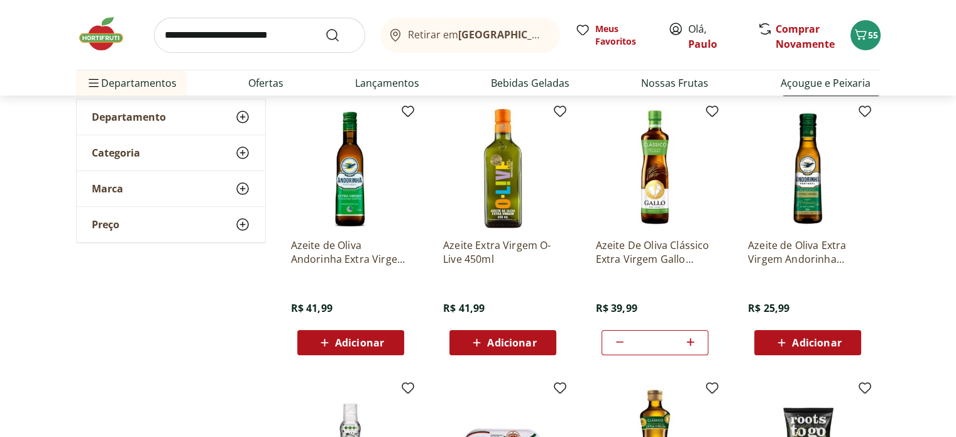
click at [623, 344] on icon at bounding box center [619, 341] width 15 height 15
type input "*"
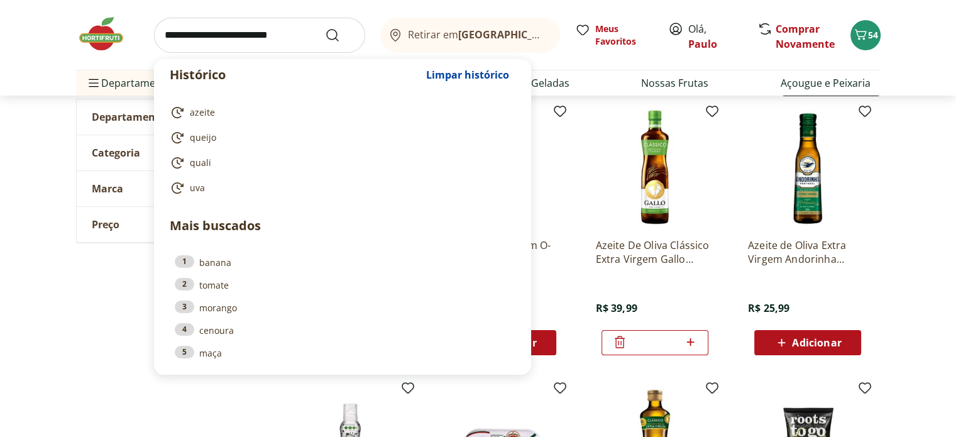
click at [160, 30] on input "search" at bounding box center [259, 35] width 211 height 35
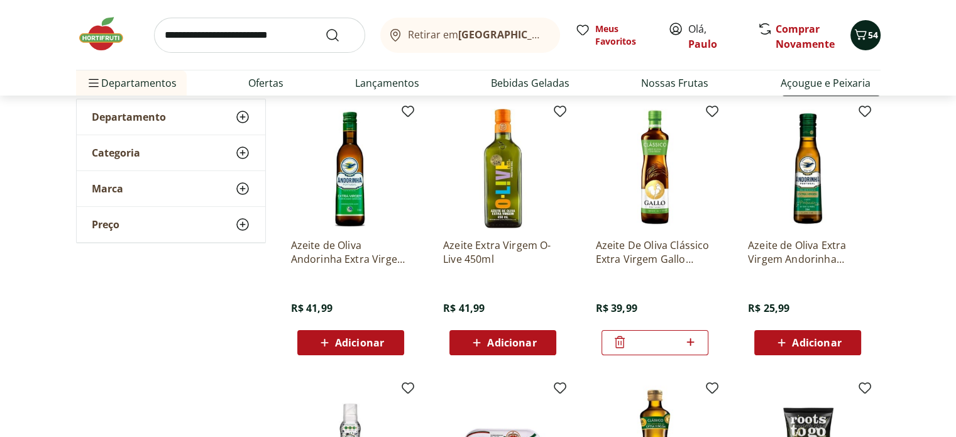
click at [865, 30] on icon "Carrinho" at bounding box center [860, 34] width 15 height 15
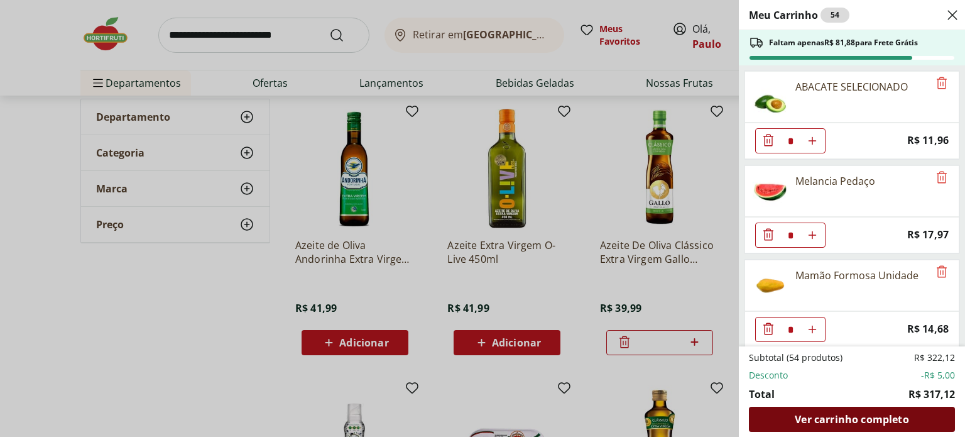
click at [842, 417] on span "Ver carrinho completo" at bounding box center [852, 419] width 114 height 10
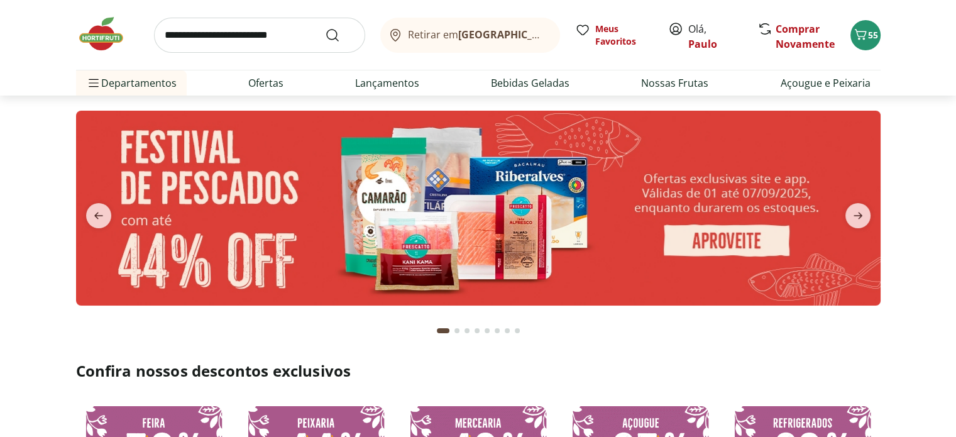
click at [158, 40] on input "search" at bounding box center [259, 35] width 211 height 35
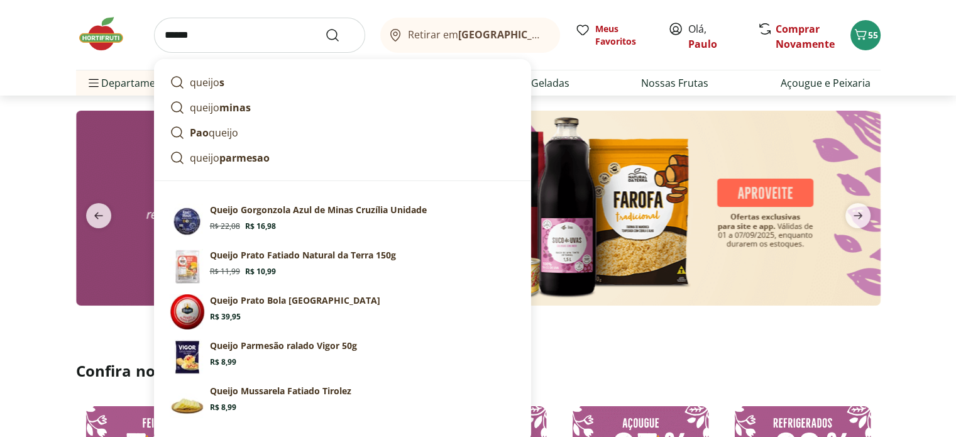
type input "******"
click at [325, 28] on button "Submit Search" at bounding box center [340, 35] width 30 height 15
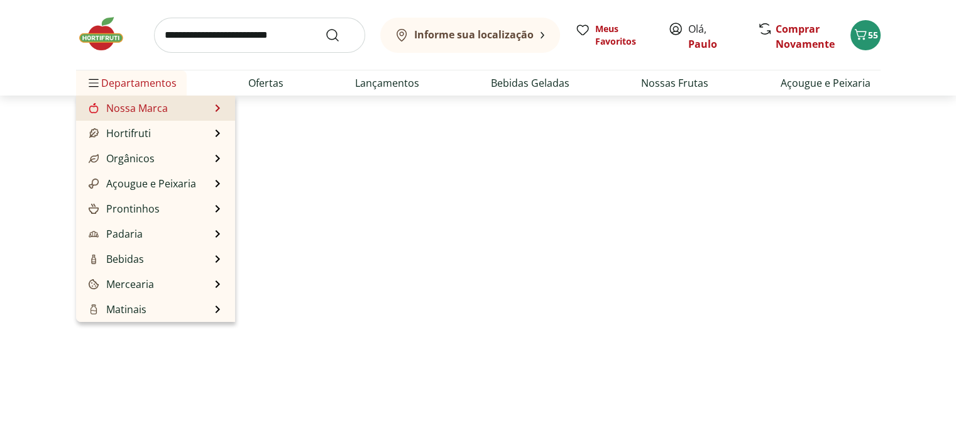
select select "**********"
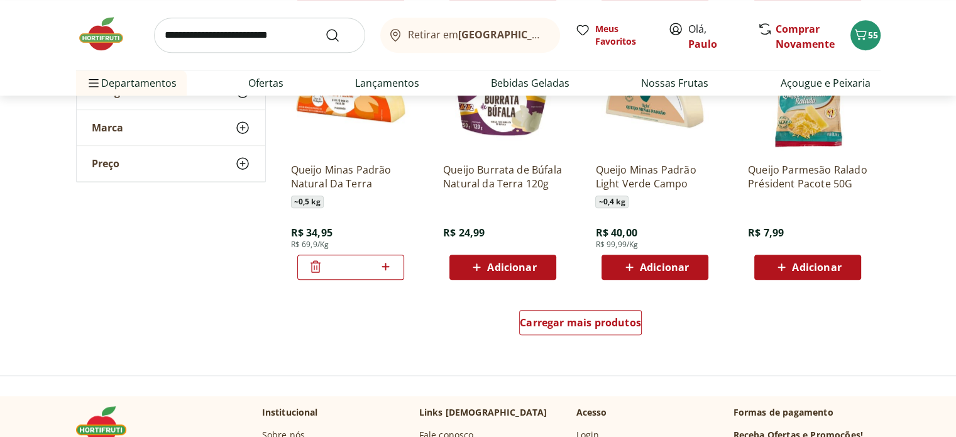
scroll to position [691, 0]
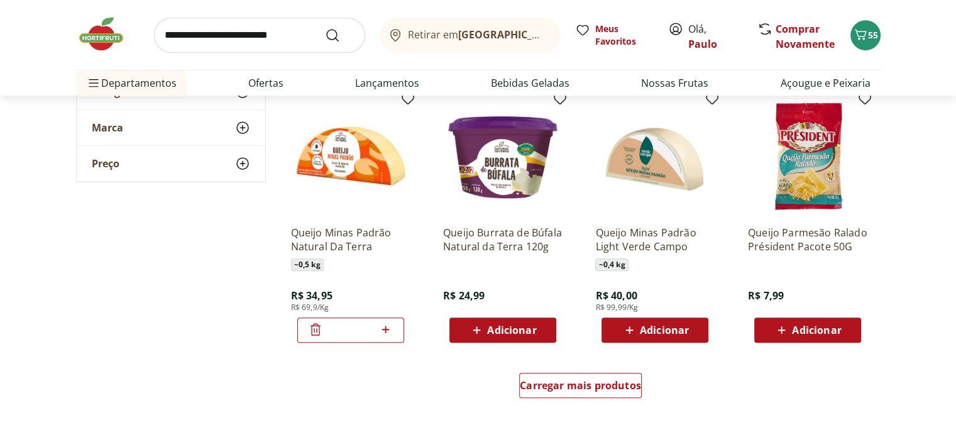
click at [386, 330] on icon at bounding box center [386, 329] width 8 height 8
type input "*"
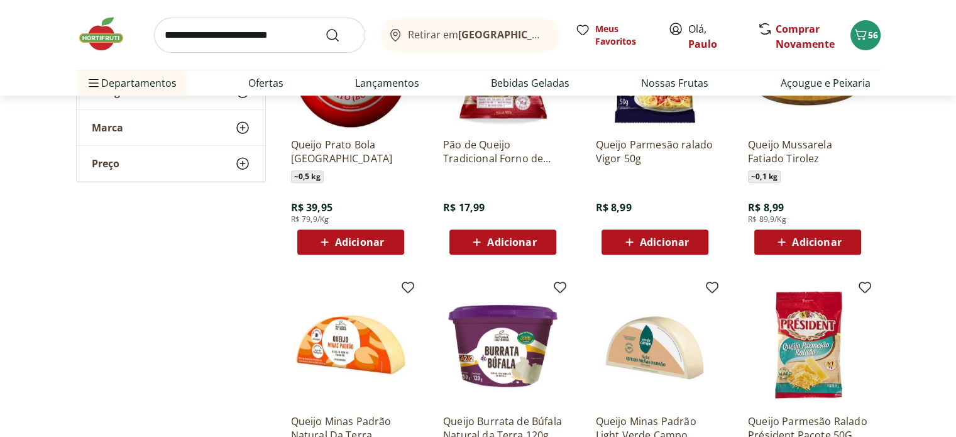
scroll to position [440, 0]
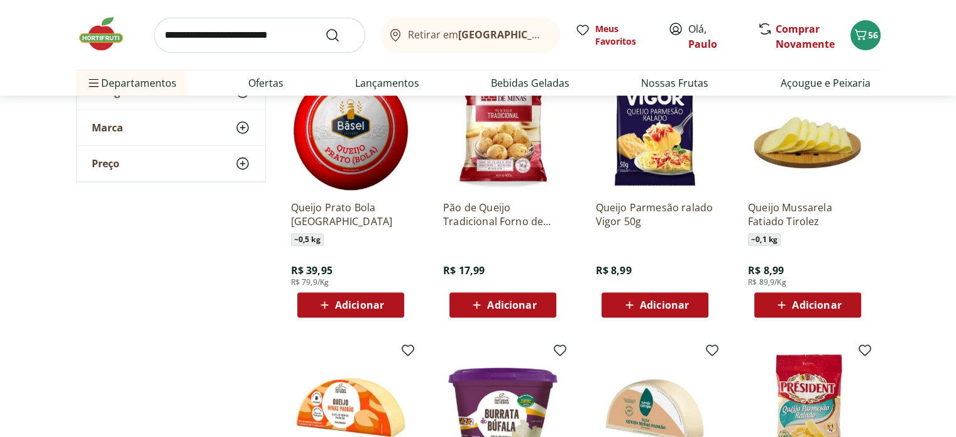
click at [166, 37] on input "search" at bounding box center [259, 35] width 211 height 35
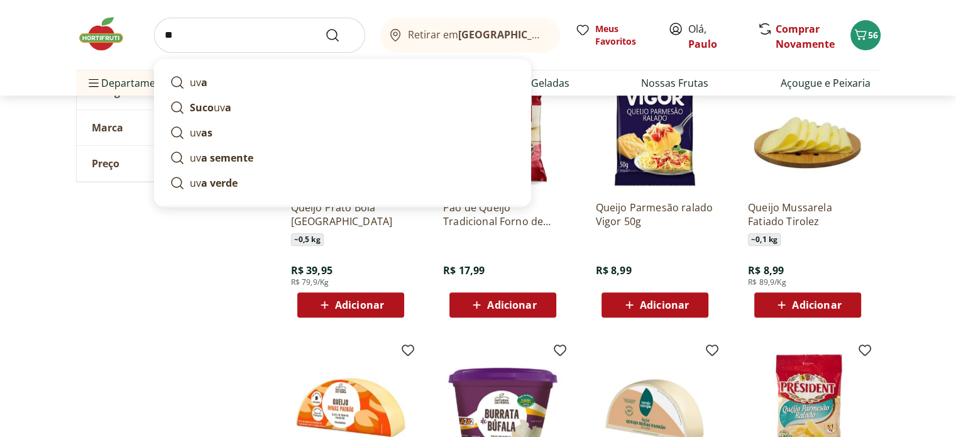
type input "***"
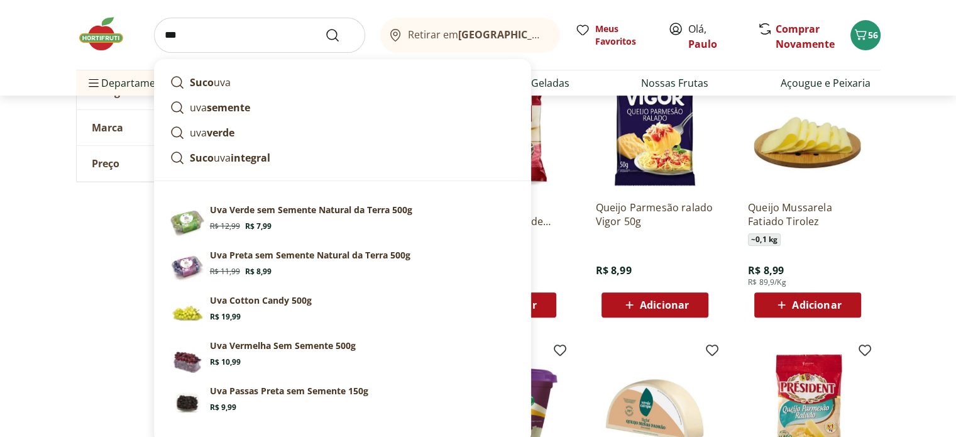
click button "Submit Search" at bounding box center [340, 35] width 30 height 15
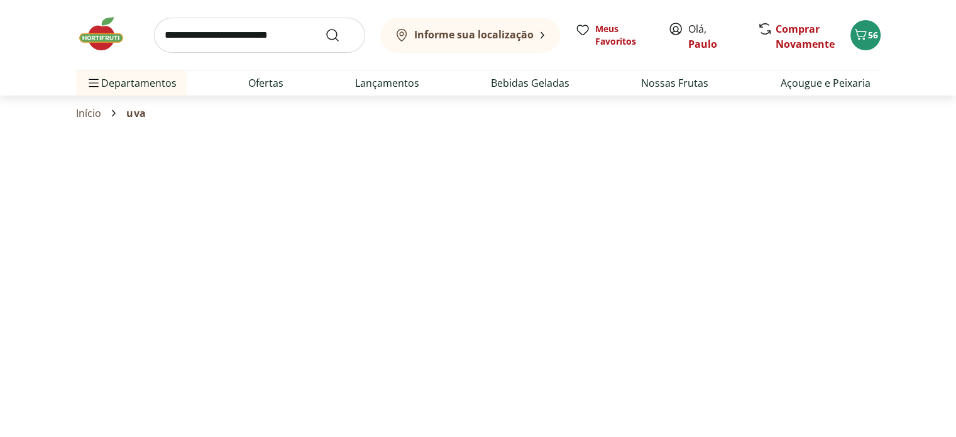
select select "**********"
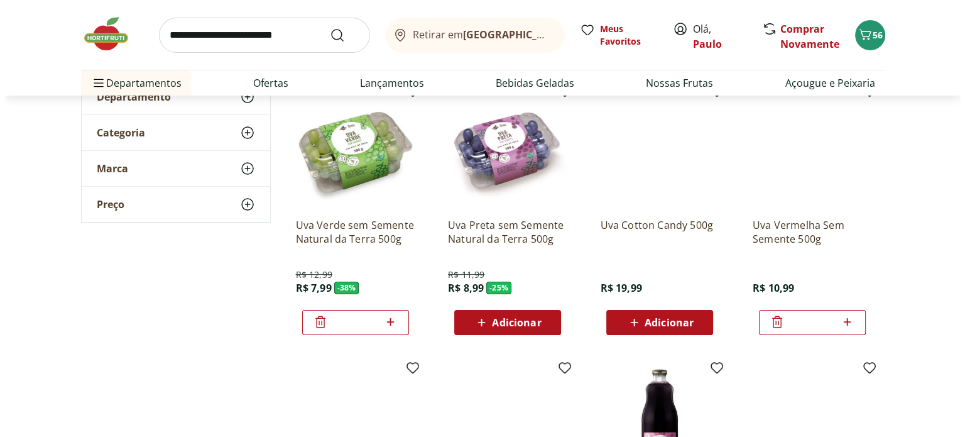
scroll to position [126, 0]
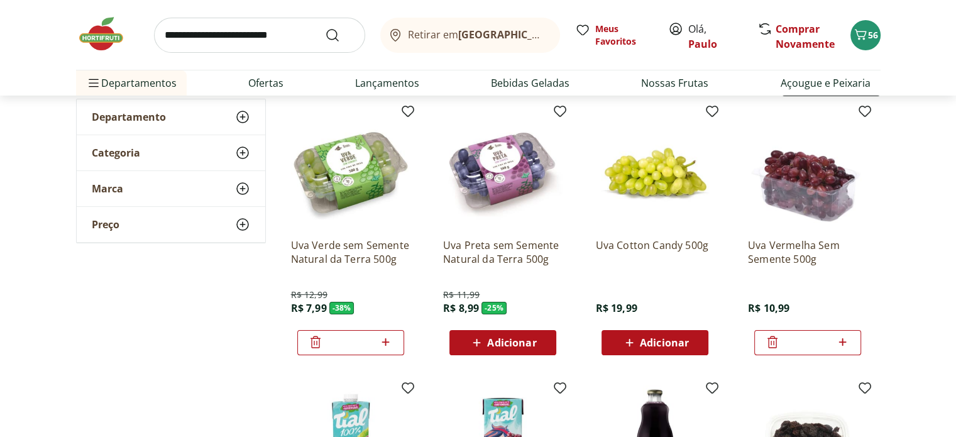
click at [844, 340] on icon at bounding box center [842, 341] width 16 height 15
type input "*"
click at [386, 341] on icon at bounding box center [386, 342] width 8 height 8
type input "*"
click at [865, 32] on icon "Carrinho" at bounding box center [860, 34] width 12 height 11
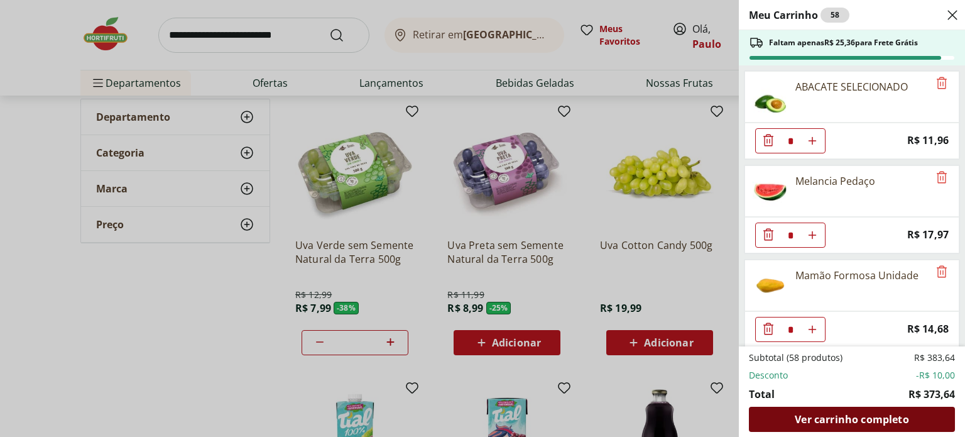
click at [842, 422] on span "Ver carrinho completo" at bounding box center [852, 419] width 114 height 10
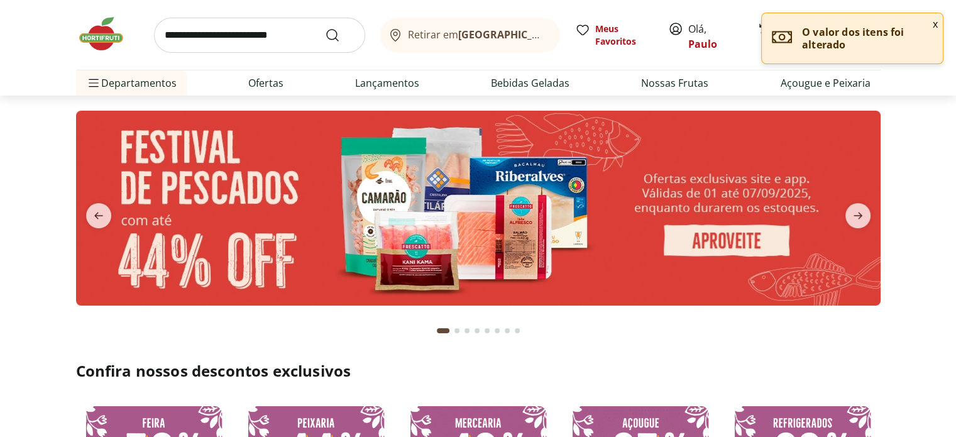
click at [173, 38] on input "search" at bounding box center [259, 35] width 211 height 35
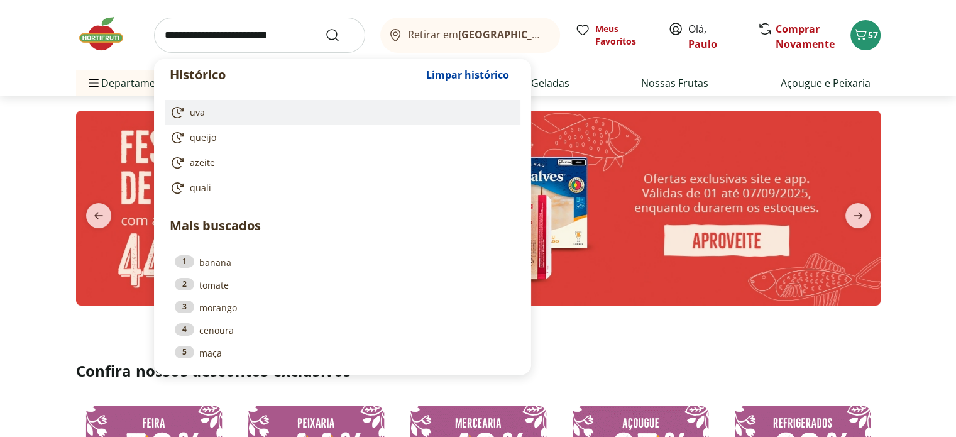
click at [191, 110] on span "uva" at bounding box center [197, 112] width 15 height 13
type input "***"
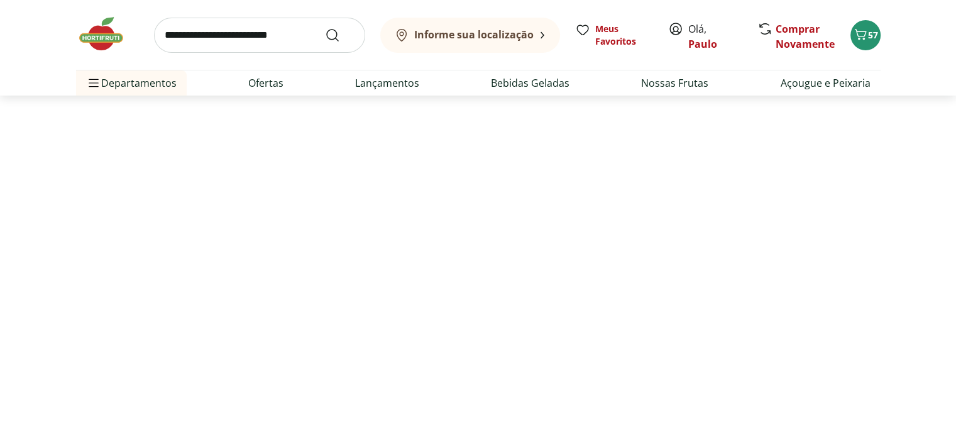
select select "**********"
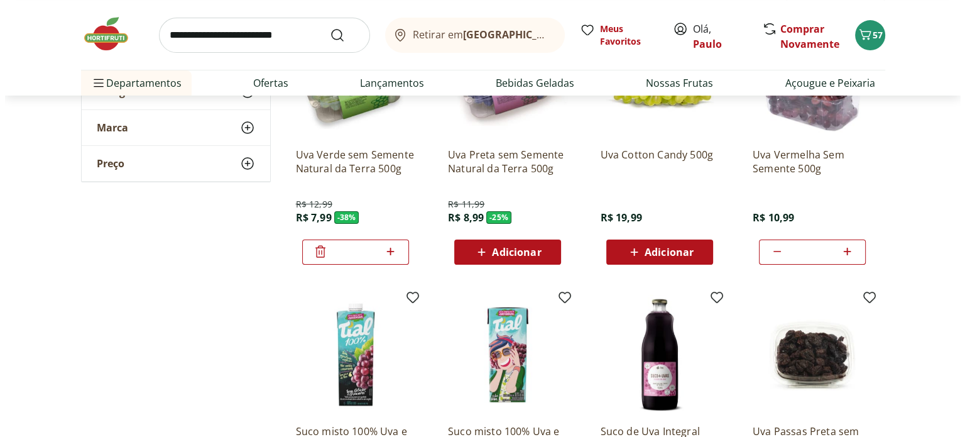
scroll to position [251, 0]
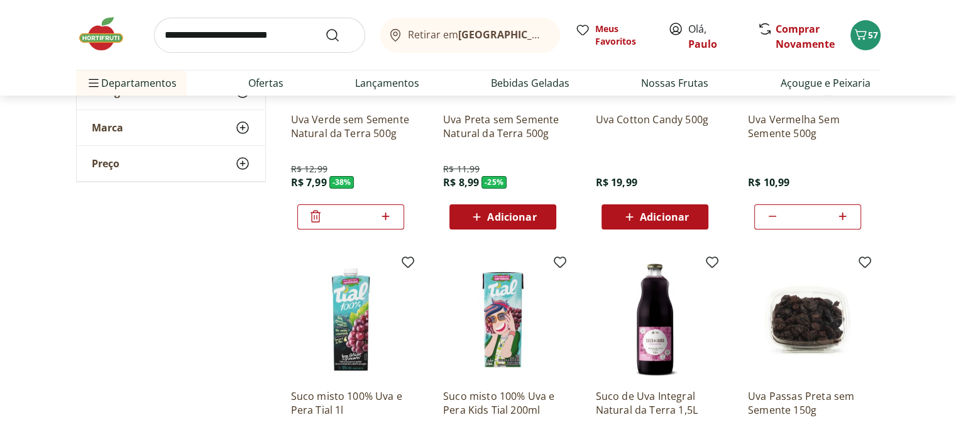
click at [844, 210] on icon at bounding box center [842, 216] width 16 height 15
type input "*"
click at [865, 32] on icon "Carrinho" at bounding box center [860, 34] width 12 height 11
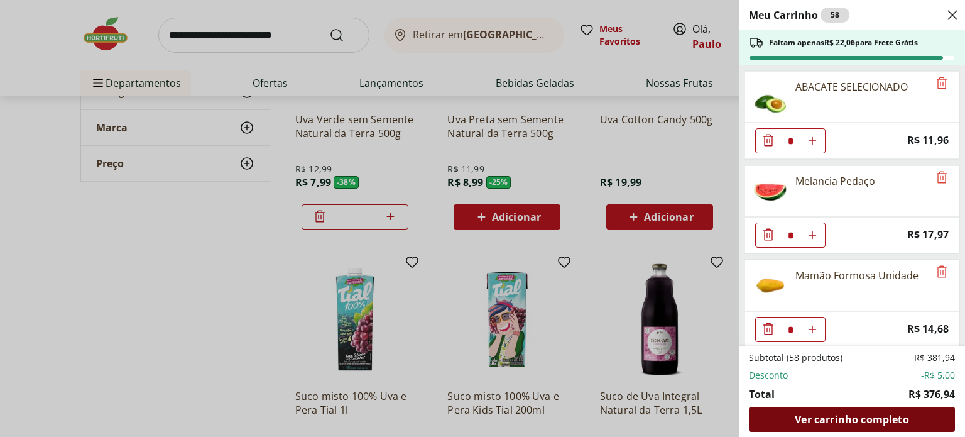
click at [879, 422] on span "Ver carrinho completo" at bounding box center [852, 419] width 114 height 10
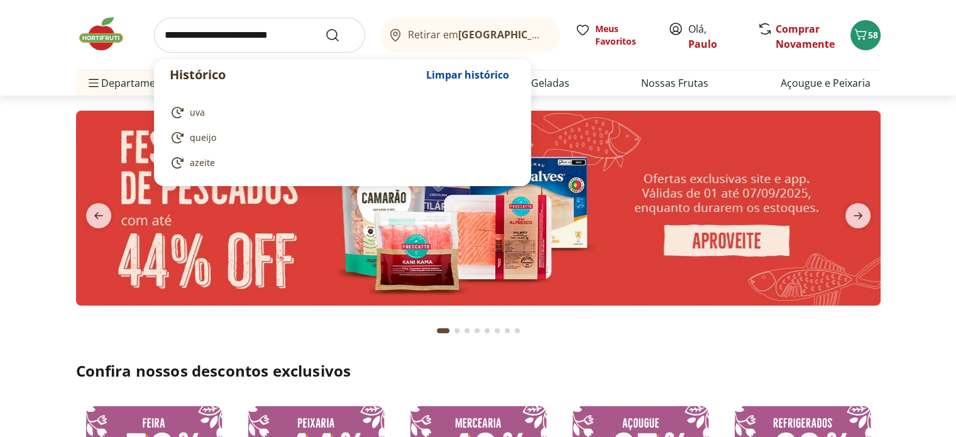
click at [161, 31] on input "search" at bounding box center [259, 35] width 211 height 35
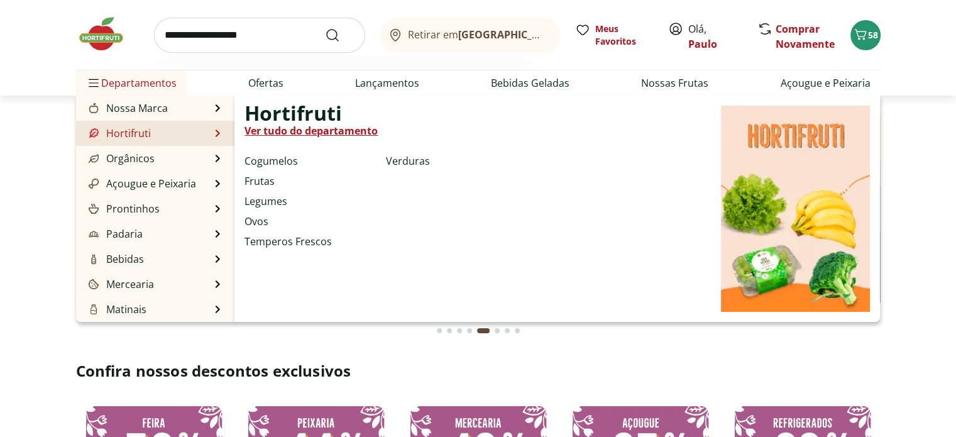
type input "**********"
click at [325, 28] on button "Submit Search" at bounding box center [340, 35] width 30 height 15
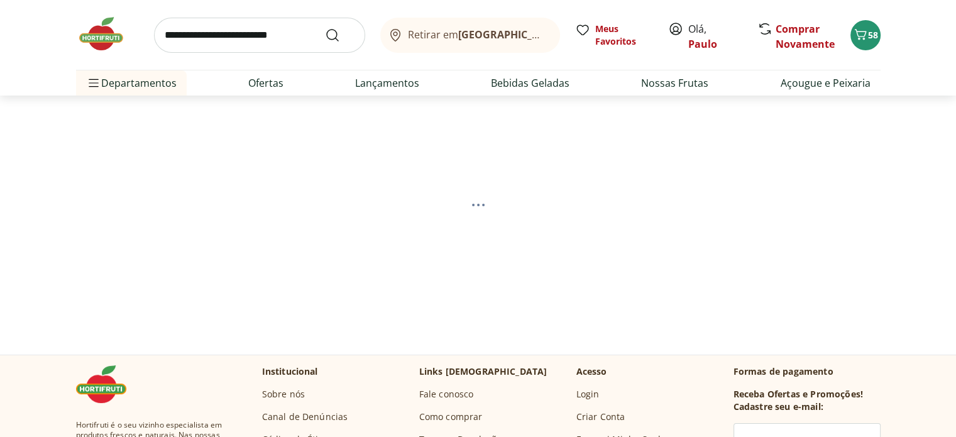
select select "**********"
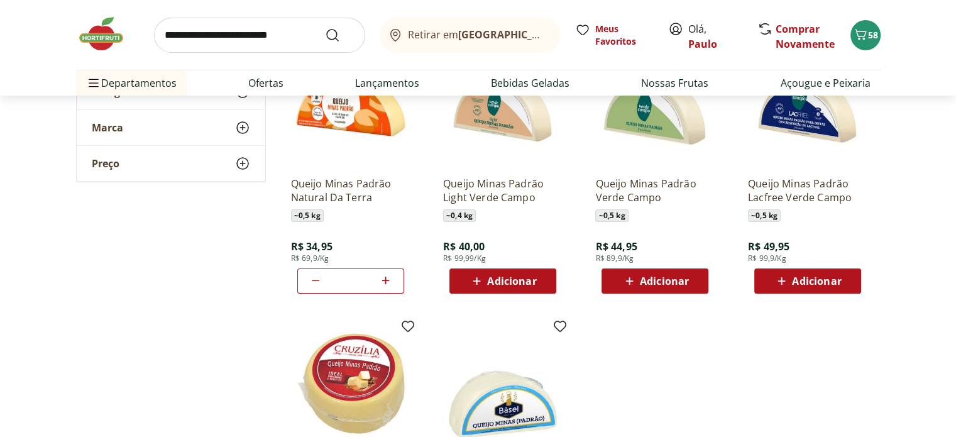
scroll to position [188, 0]
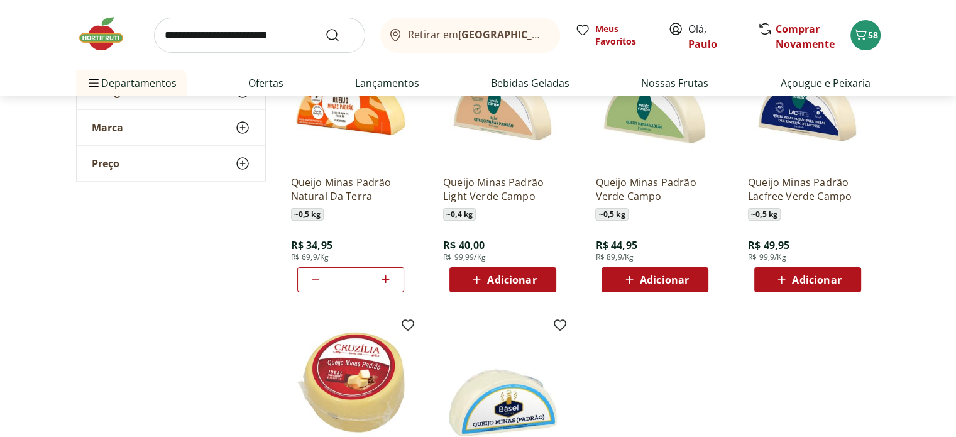
click at [317, 278] on icon at bounding box center [316, 278] width 8 height 1
type input "*"
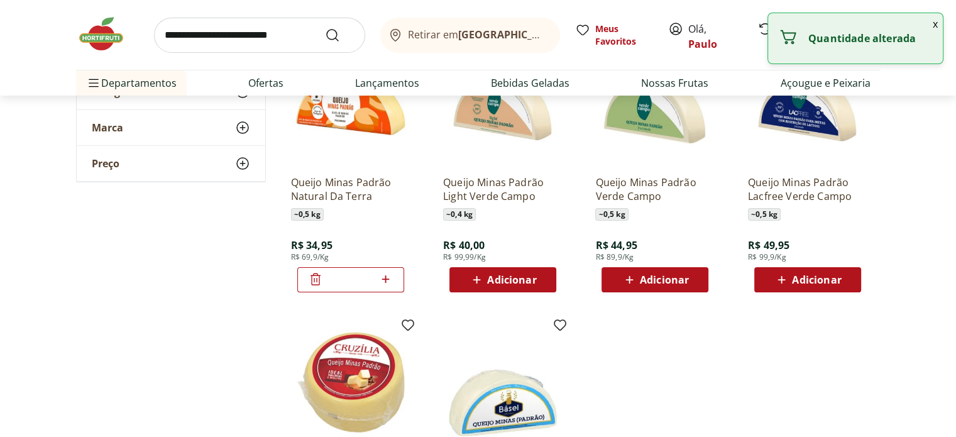
click at [317, 278] on icon at bounding box center [315, 278] width 15 height 15
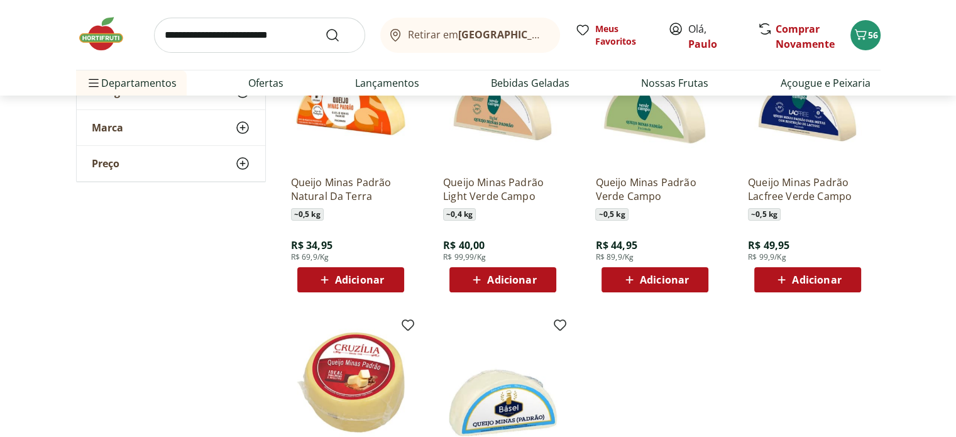
click at [317, 278] on icon at bounding box center [325, 279] width 16 height 15
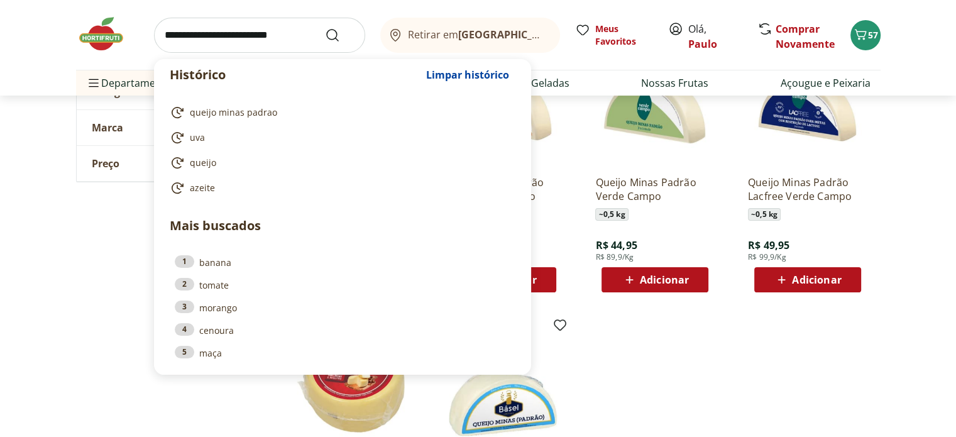
click at [165, 25] on input "search" at bounding box center [259, 35] width 211 height 35
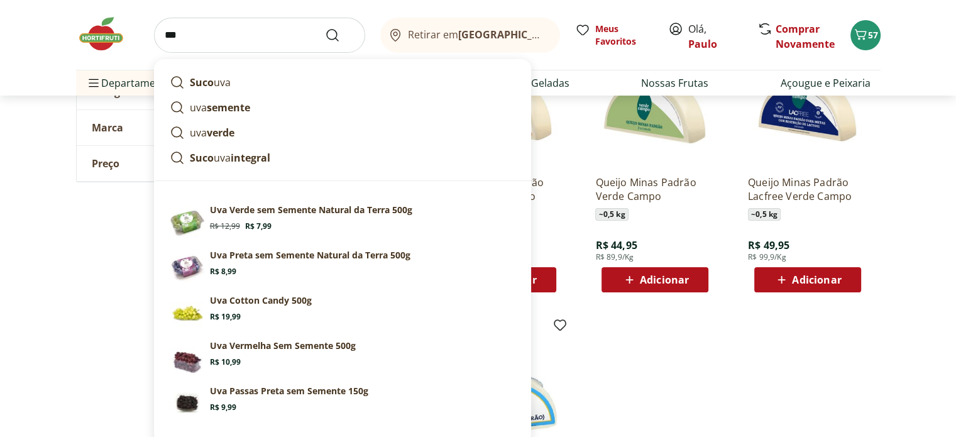
type input "***"
click at [325, 28] on button "Submit Search" at bounding box center [340, 35] width 30 height 15
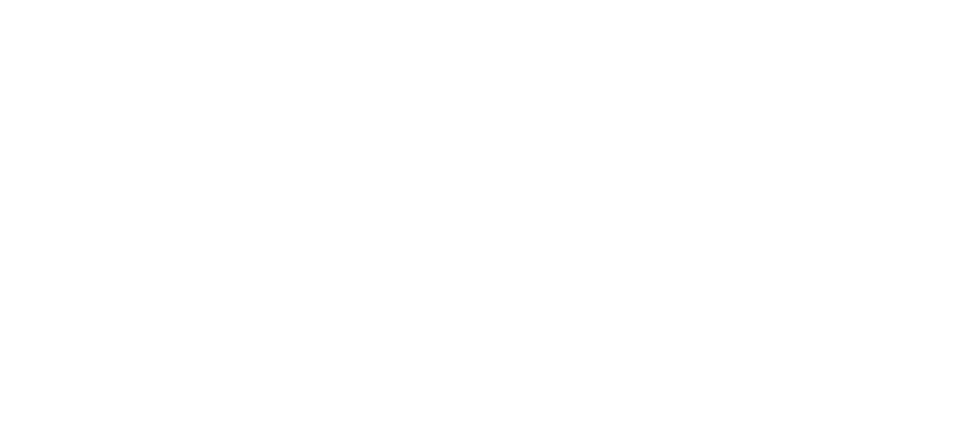
select select "**********"
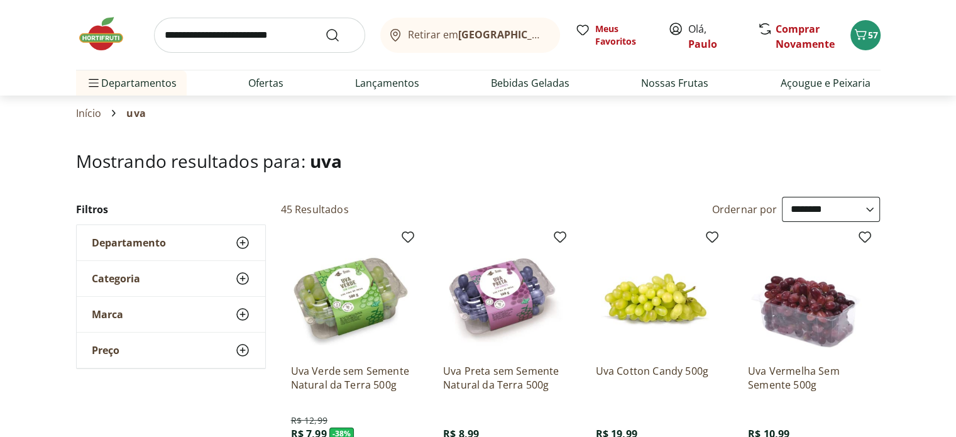
click at [621, 337] on img at bounding box center [654, 293] width 119 height 119
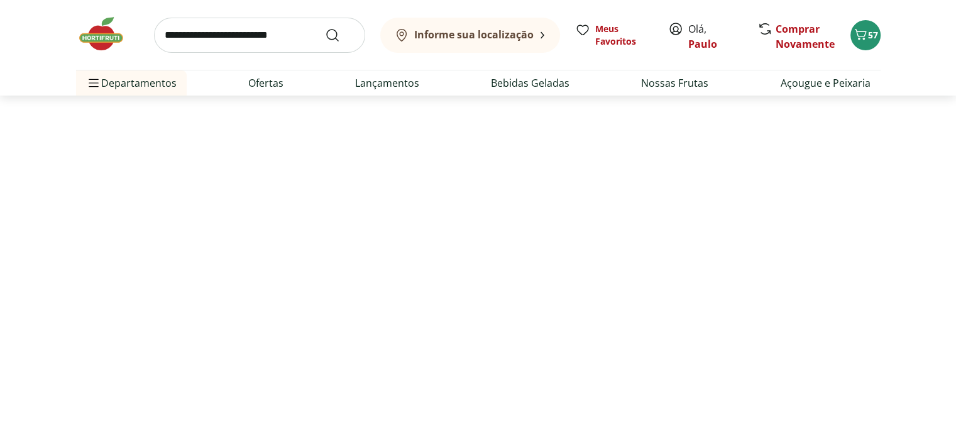
select select "**********"
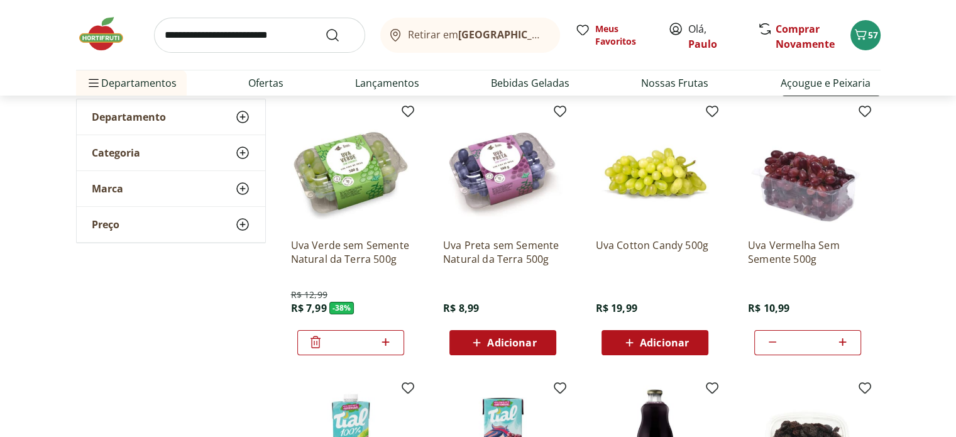
scroll to position [126, 0]
click at [772, 341] on icon at bounding box center [772, 341] width 15 height 15
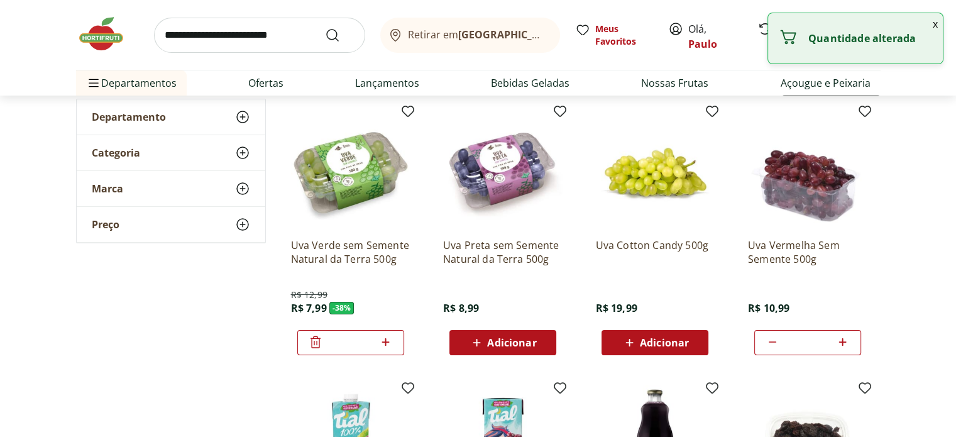
click at [772, 341] on icon at bounding box center [772, 341] width 15 height 15
type input "*"
click at [770, 339] on icon at bounding box center [772, 341] width 15 height 15
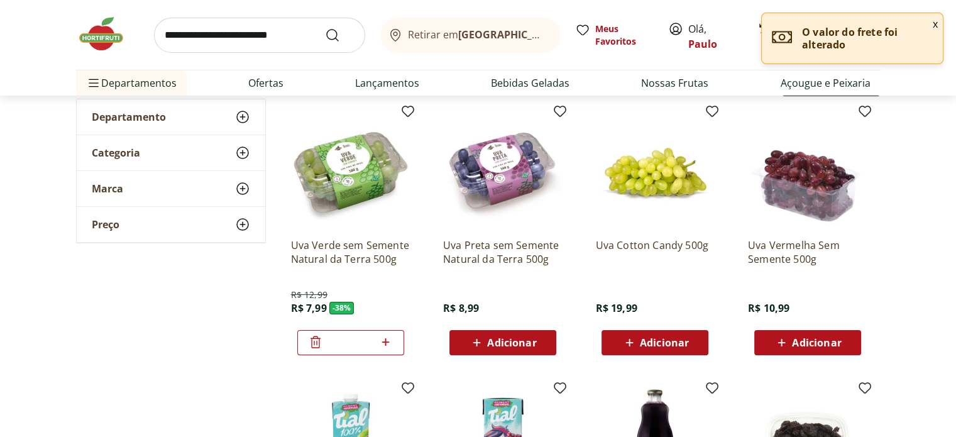
click at [790, 341] on span "Adicionar" at bounding box center [806, 342] width 67 height 15
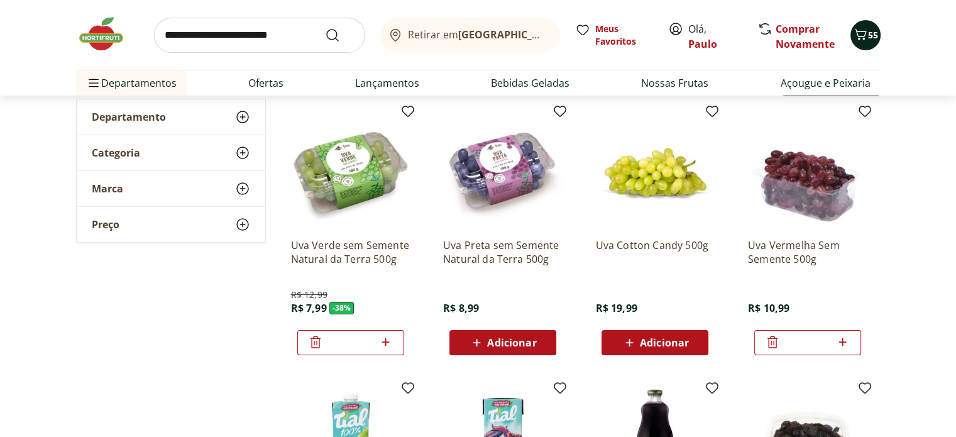
click at [860, 43] on span "Carrinho" at bounding box center [860, 35] width 15 height 16
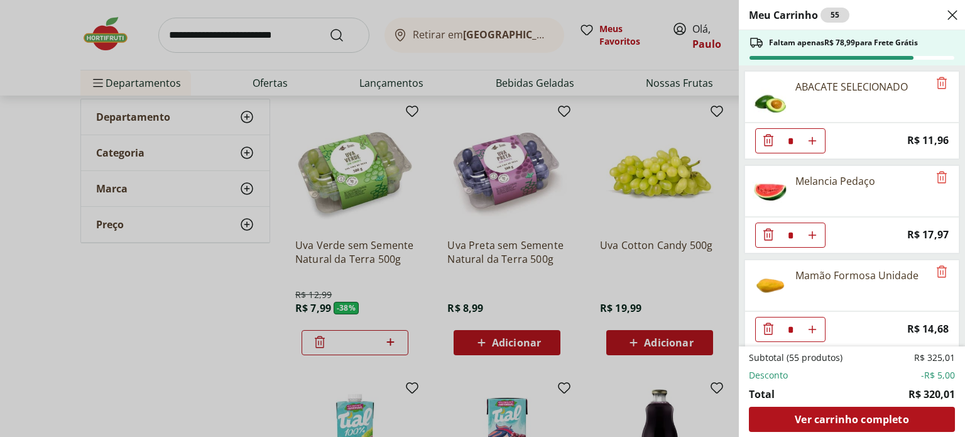
click at [608, 278] on div "Meu Carrinho 55 Faltam apenas R$ 78,99 para Frete Grátis ABACATE SELECIONADO * …" at bounding box center [482, 218] width 965 height 437
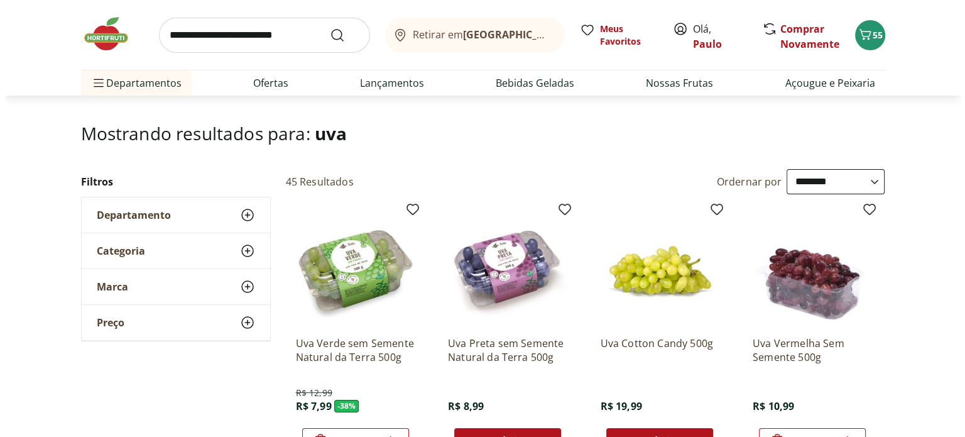
scroll to position [0, 0]
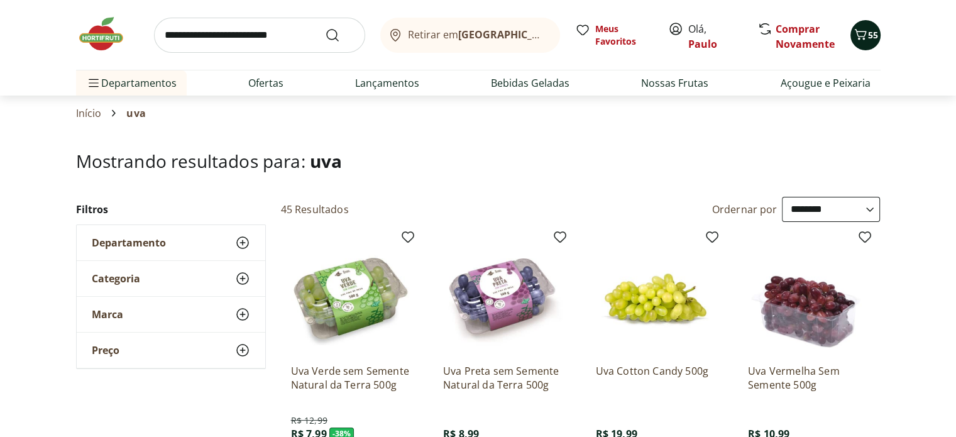
click at [868, 40] on span "55" at bounding box center [873, 35] width 10 height 12
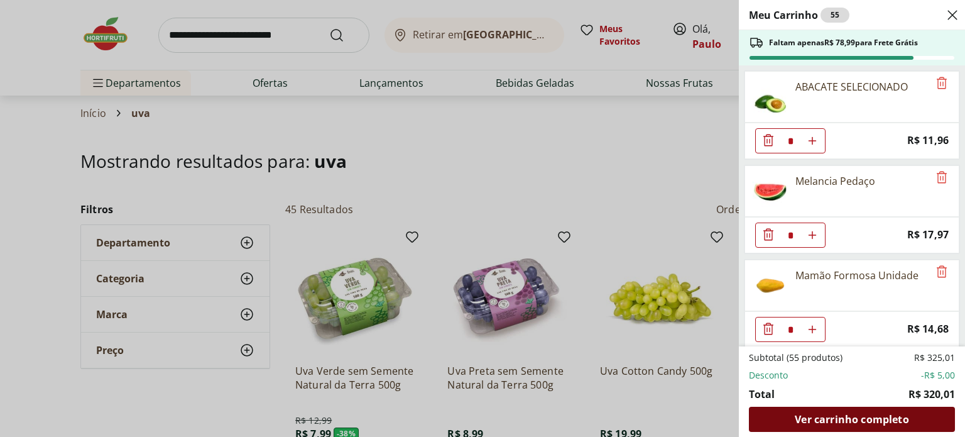
click at [849, 424] on span "Ver carrinho completo" at bounding box center [852, 419] width 114 height 10
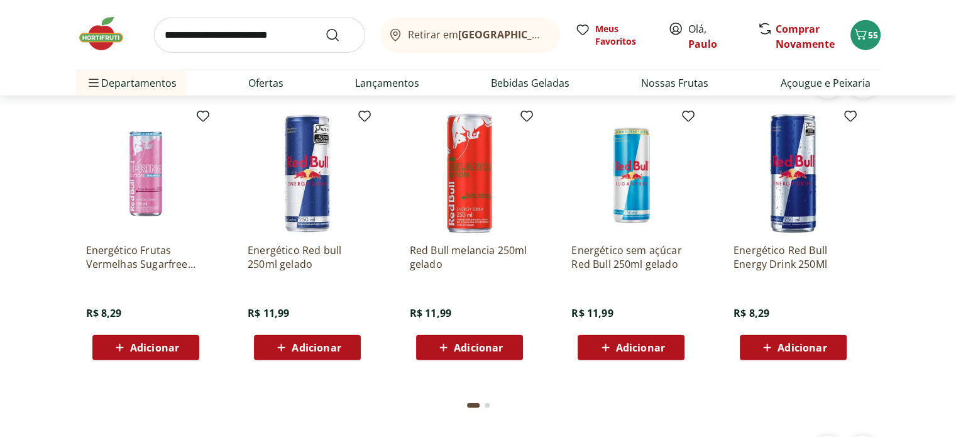
scroll to position [2968, 0]
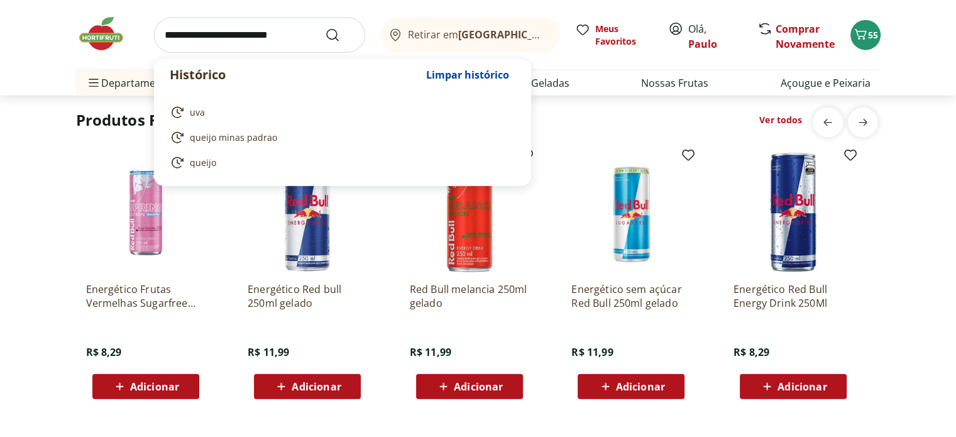
click at [175, 33] on input "search" at bounding box center [259, 35] width 211 height 35
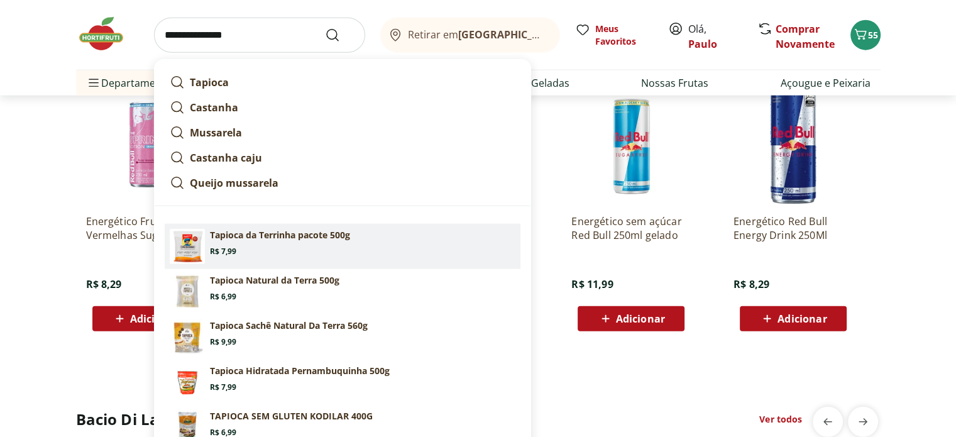
scroll to position [3031, 0]
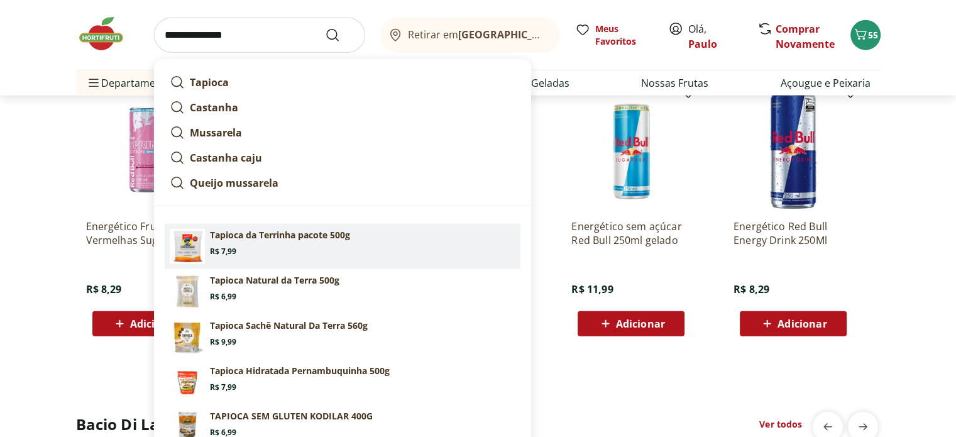
type input "**********"
click at [325, 28] on button "Submit Search" at bounding box center [340, 35] width 30 height 15
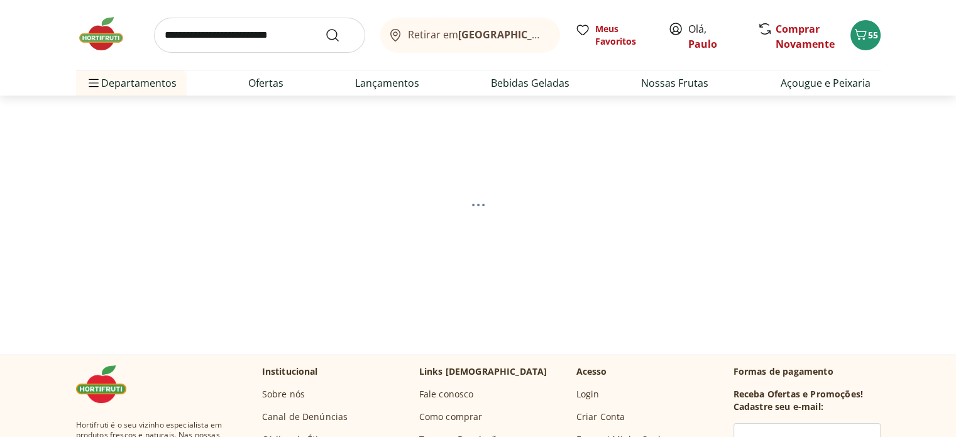
select select "**********"
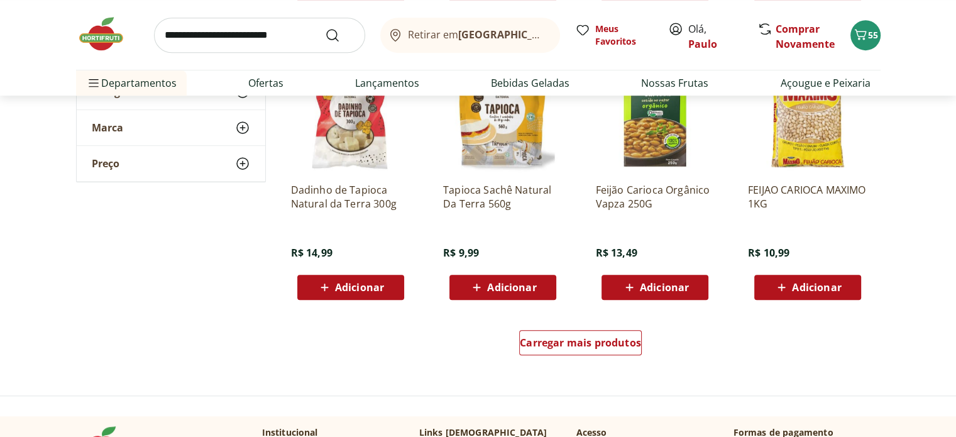
scroll to position [754, 0]
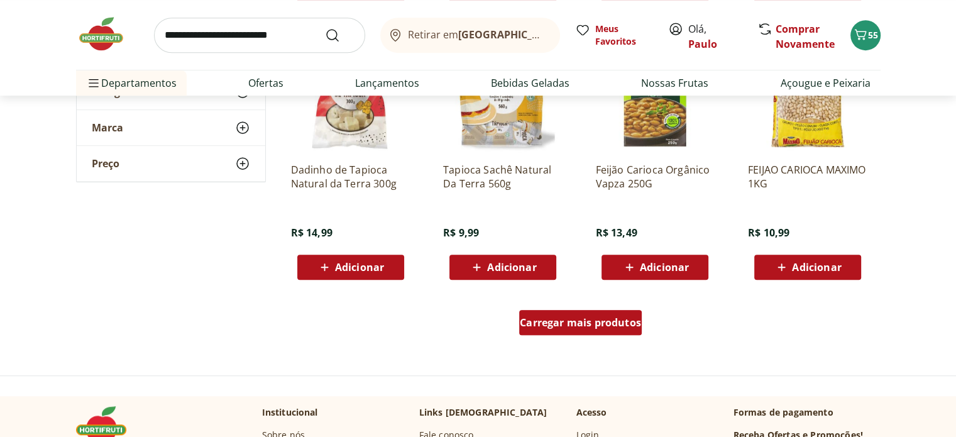
click at [527, 327] on span "Carregar mais produtos" at bounding box center [580, 322] width 121 height 10
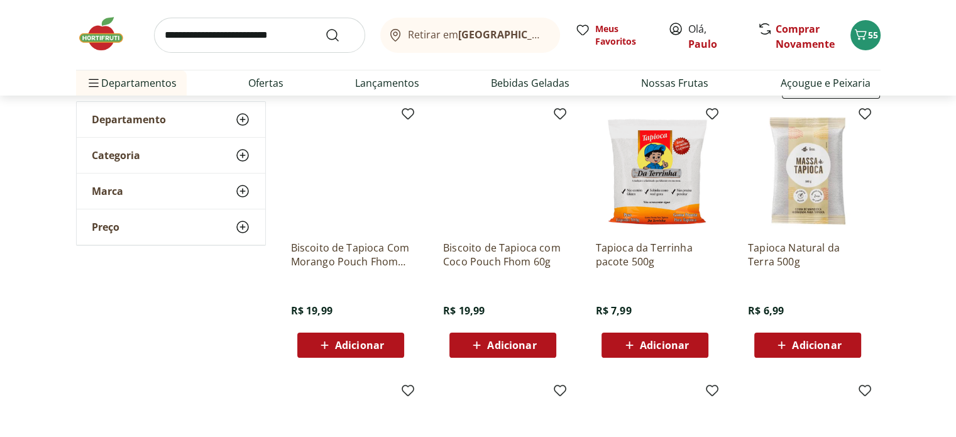
scroll to position [126, 0]
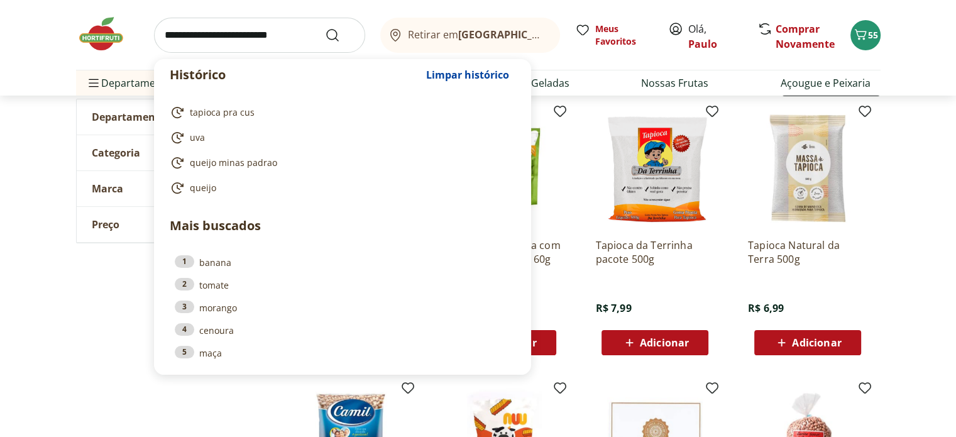
click at [178, 48] on input "search" at bounding box center [259, 35] width 211 height 35
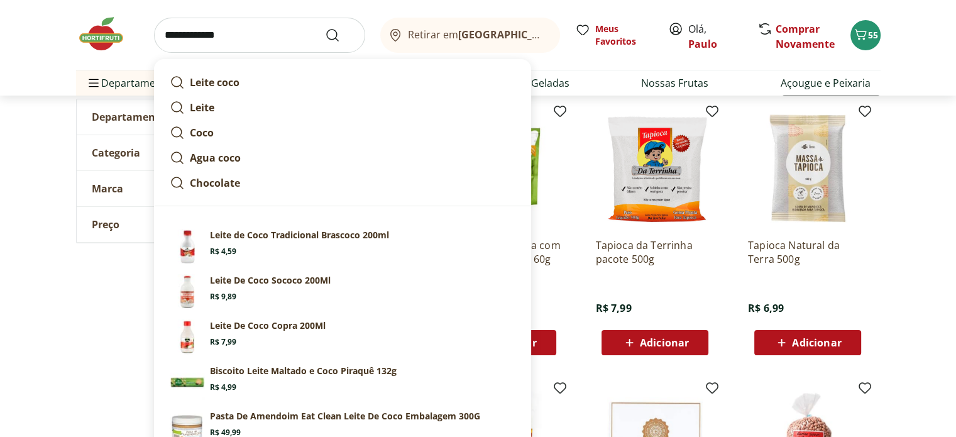
type input "**********"
click at [325, 28] on button "Submit Search" at bounding box center [340, 35] width 30 height 15
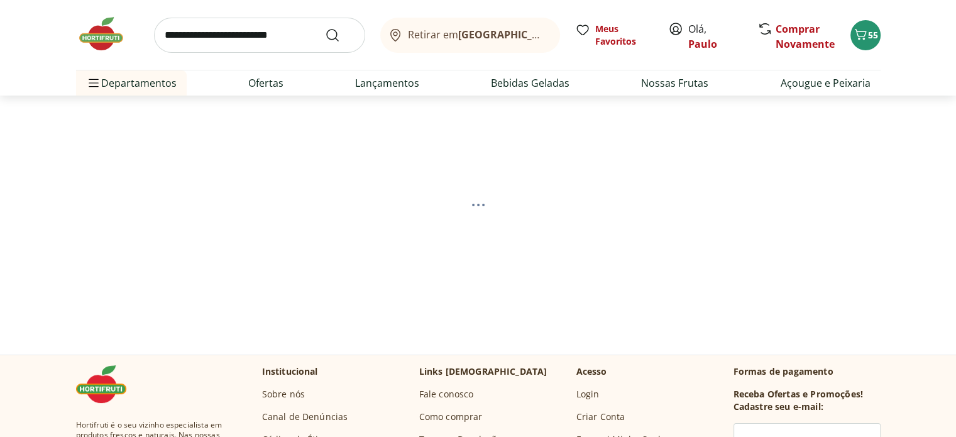
select select "**********"
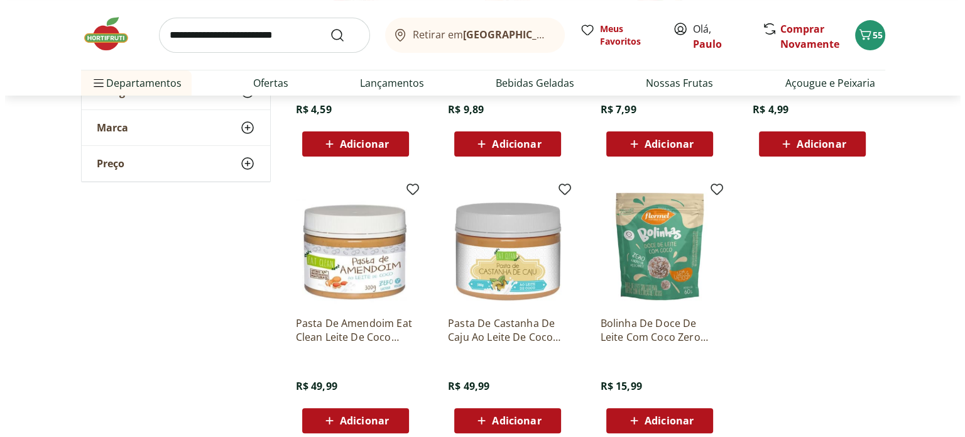
scroll to position [288, 0]
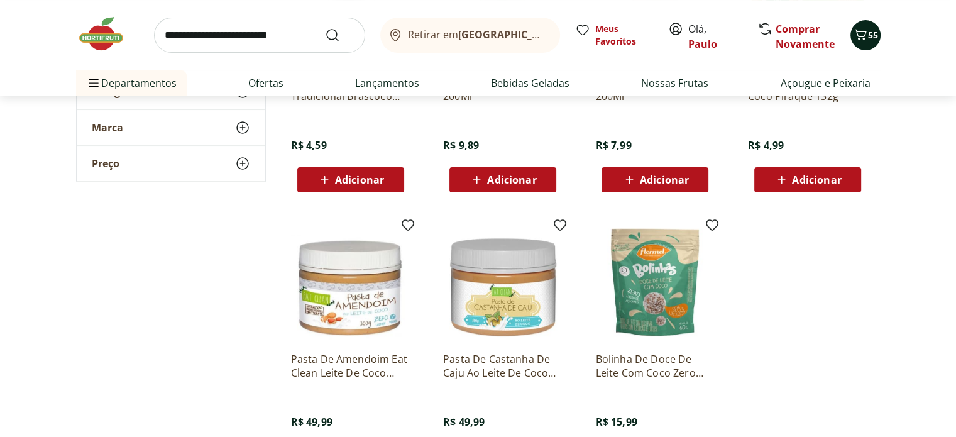
click at [858, 33] on icon "Carrinho" at bounding box center [860, 34] width 15 height 15
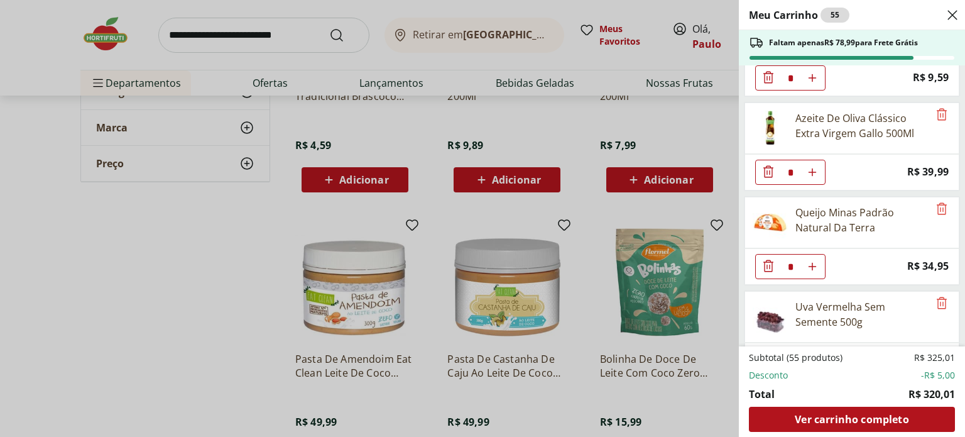
scroll to position [1968, 0]
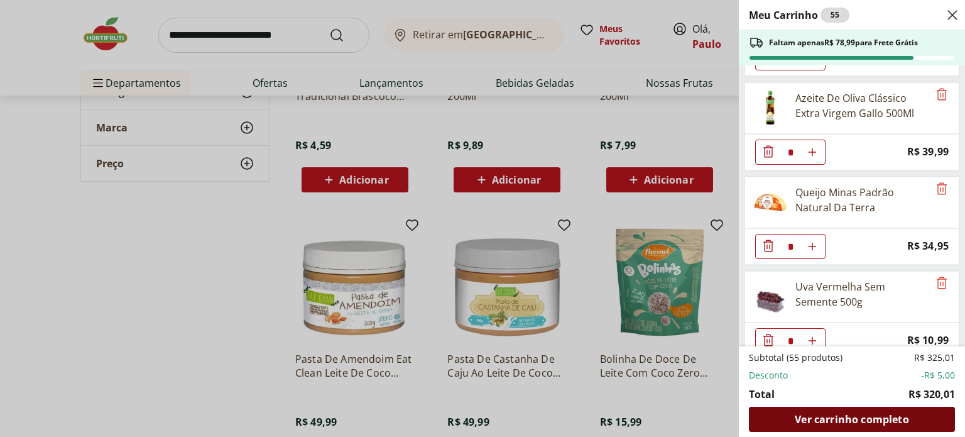
click at [838, 415] on span "Ver carrinho completo" at bounding box center [852, 419] width 114 height 10
